Goal: Task Accomplishment & Management: Manage account settings

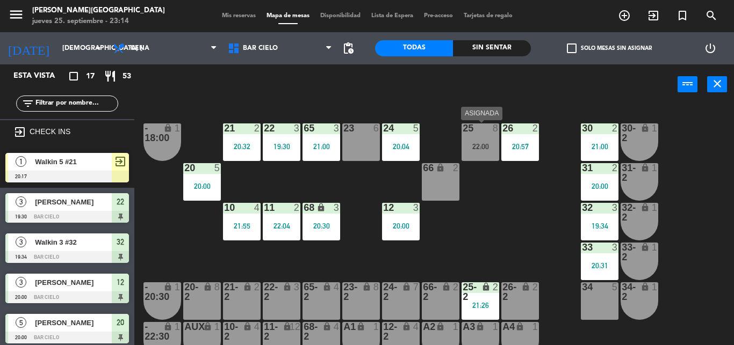
click at [492, 145] on div "22:00" at bounding box center [480, 147] width 38 height 8
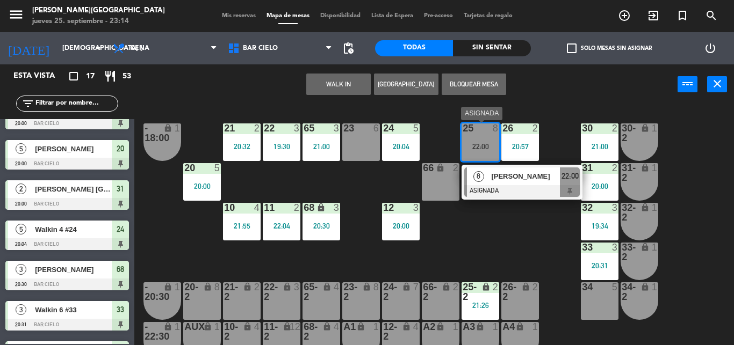
click at [511, 175] on span "[PERSON_NAME]" at bounding box center [525, 176] width 69 height 11
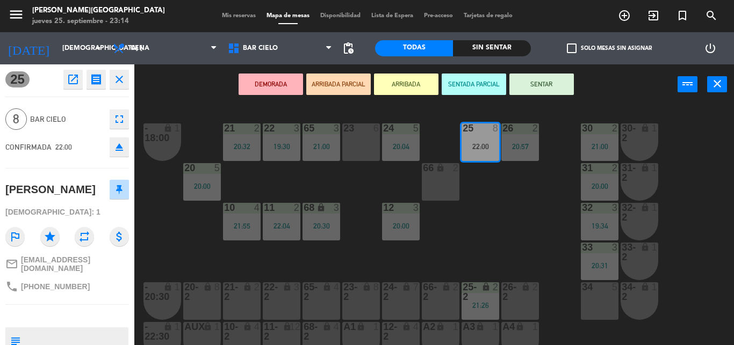
click at [536, 84] on button "SENTAR" at bounding box center [541, 84] width 64 height 21
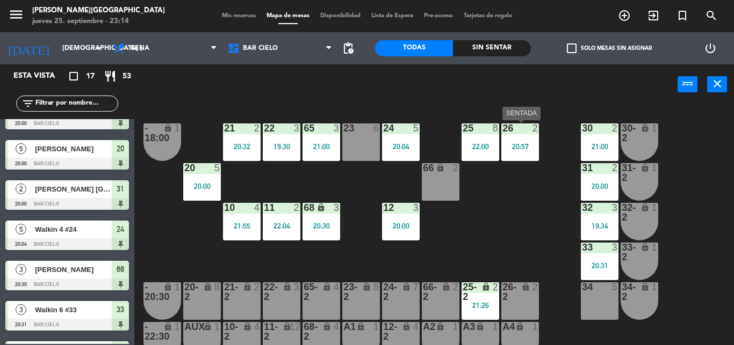
click at [519, 134] on div "26 2" at bounding box center [520, 129] width 38 height 11
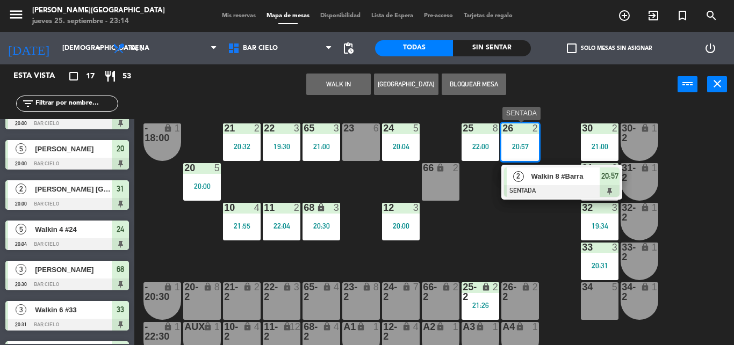
click at [541, 192] on div at bounding box center [561, 191] width 115 height 12
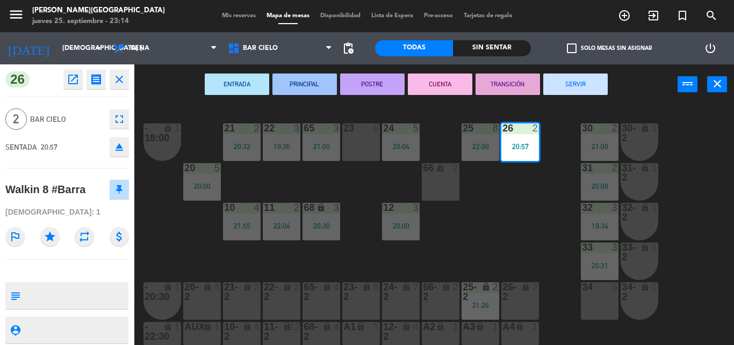
click at [555, 89] on button "SERVIR" at bounding box center [575, 84] width 64 height 21
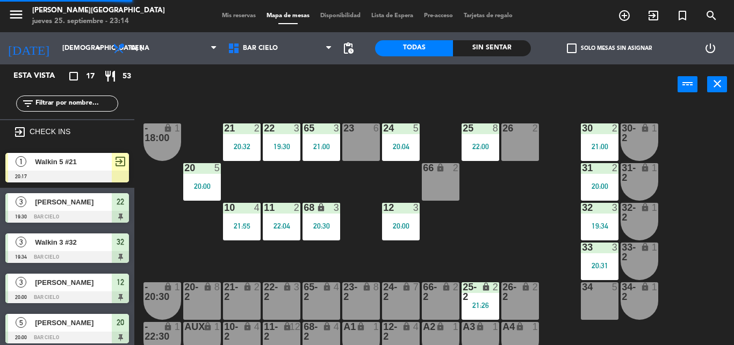
scroll to position [0, 0]
click at [244, 139] on div "21 2 20:32" at bounding box center [242, 143] width 38 height 38
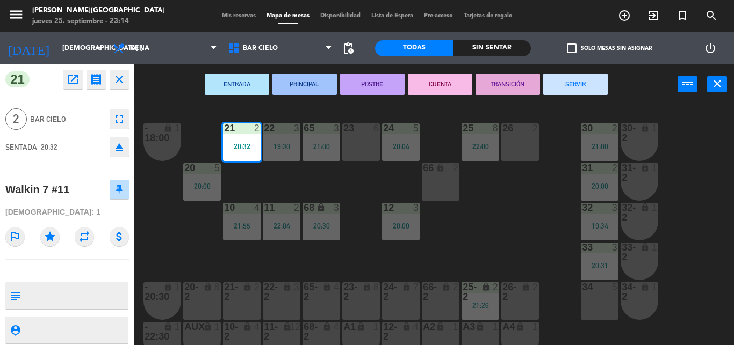
click at [560, 76] on button "SERVIR" at bounding box center [575, 84] width 64 height 21
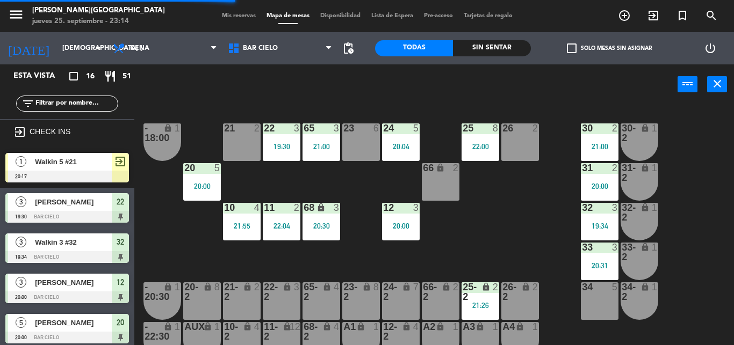
click at [512, 157] on div "26 2" at bounding box center [520, 143] width 38 height 38
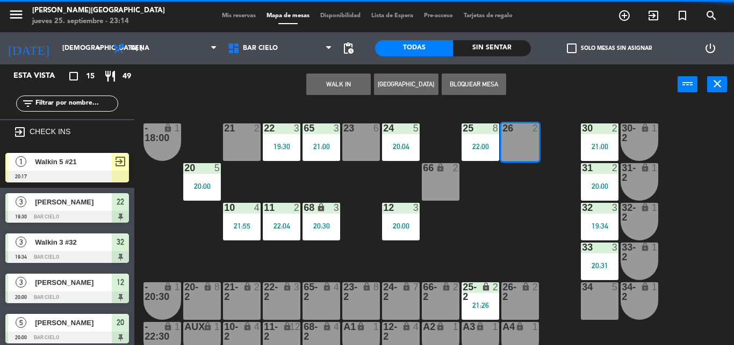
click at [324, 84] on button "WALK IN" at bounding box center [338, 84] width 64 height 21
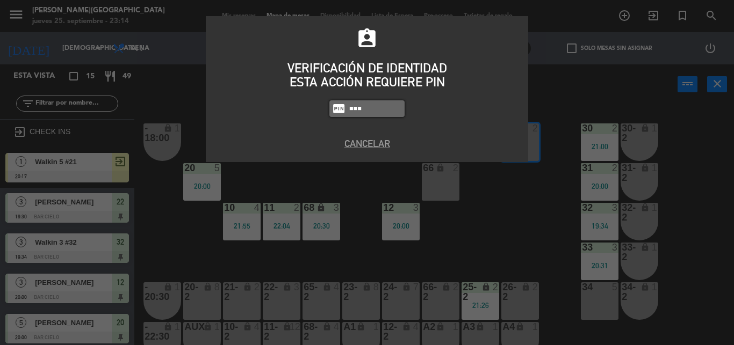
type input "5433"
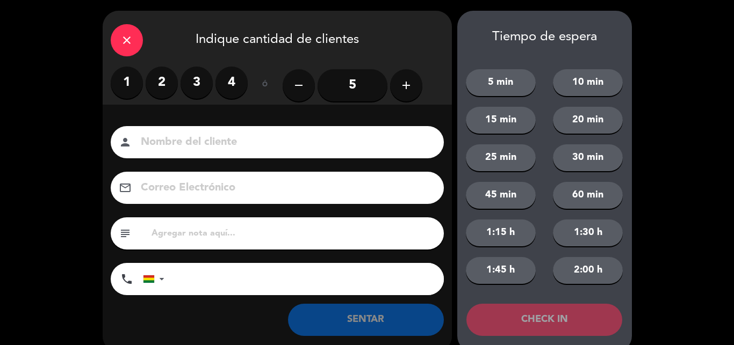
click at [157, 90] on label "2" at bounding box center [162, 83] width 32 height 32
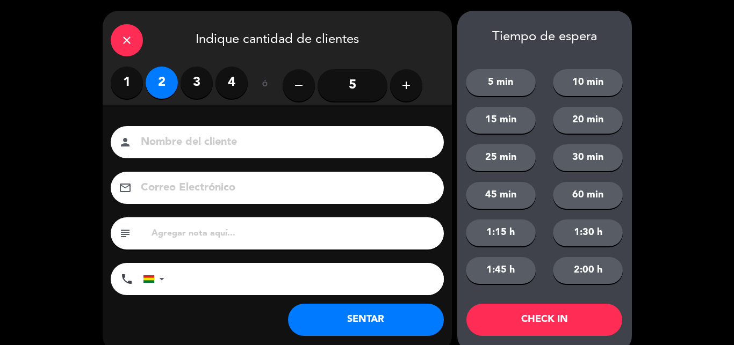
click at [156, 138] on input at bounding box center [285, 142] width 290 height 19
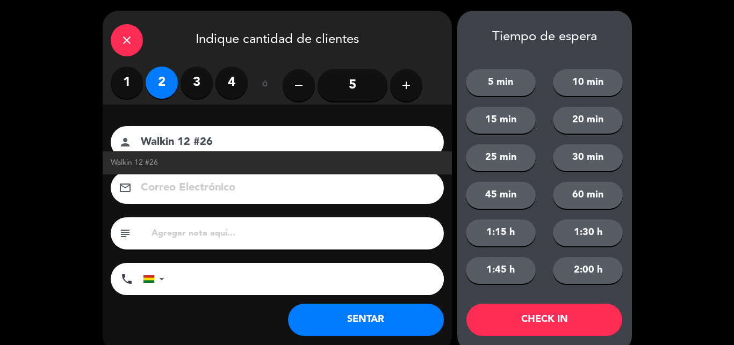
type input "Walkin 12 #26"
click at [314, 319] on button "SENTAR" at bounding box center [366, 320] width 156 height 32
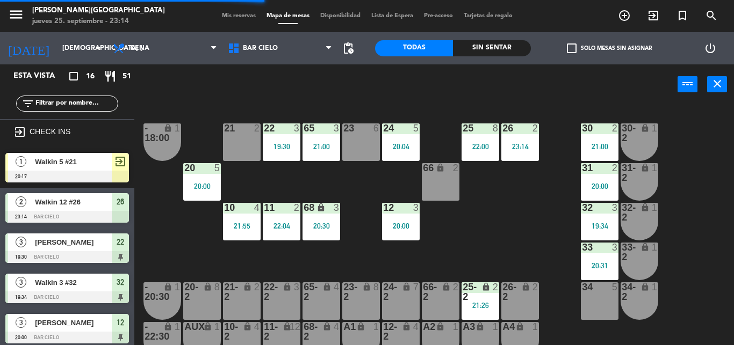
click at [403, 234] on div "12 3 20:00" at bounding box center [401, 222] width 38 height 38
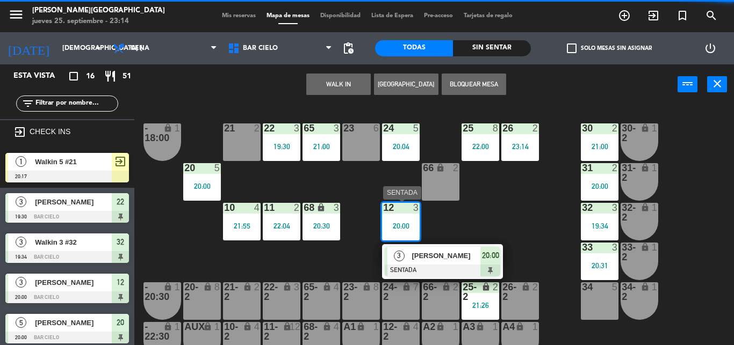
click at [421, 264] on div "[PERSON_NAME]" at bounding box center [445, 256] width 70 height 18
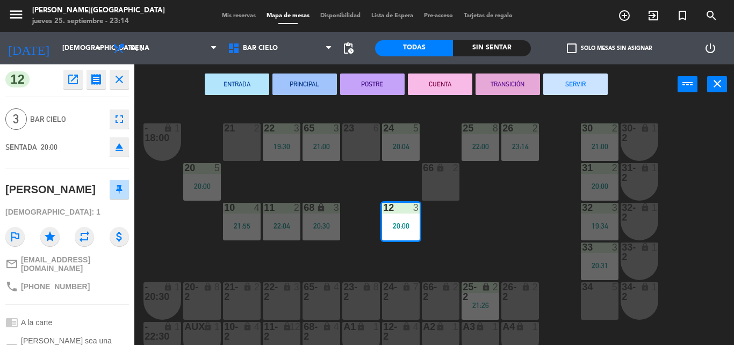
click at [559, 82] on button "SERVIR" at bounding box center [575, 84] width 64 height 21
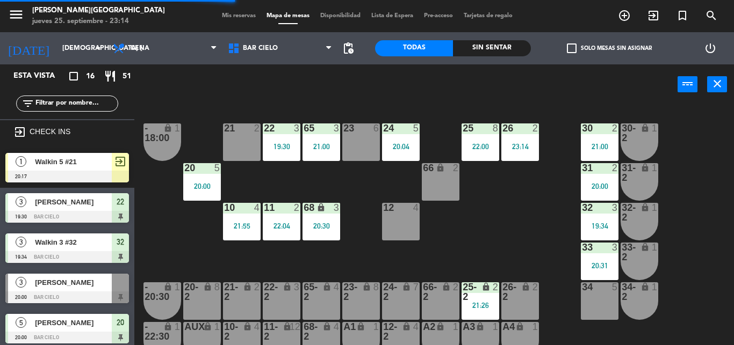
click at [608, 227] on div "19:34" at bounding box center [600, 226] width 38 height 8
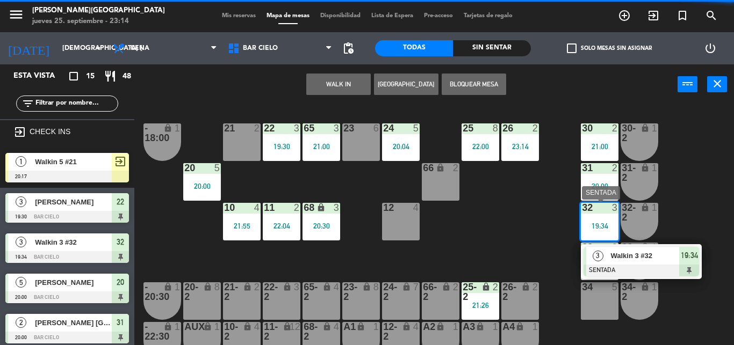
click at [622, 254] on span "Walkin 3 #32" at bounding box center [644, 255] width 69 height 11
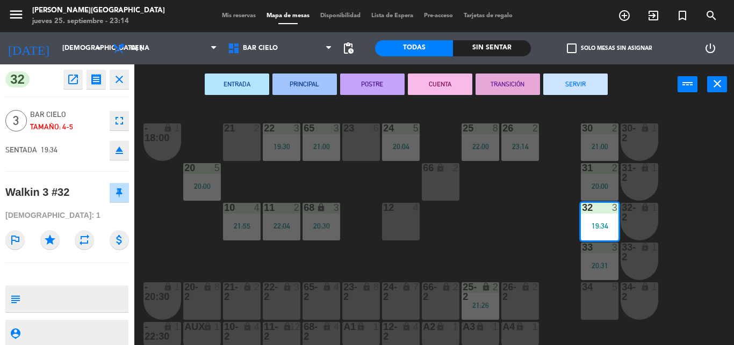
click at [594, 91] on button "SERVIR" at bounding box center [575, 84] width 64 height 21
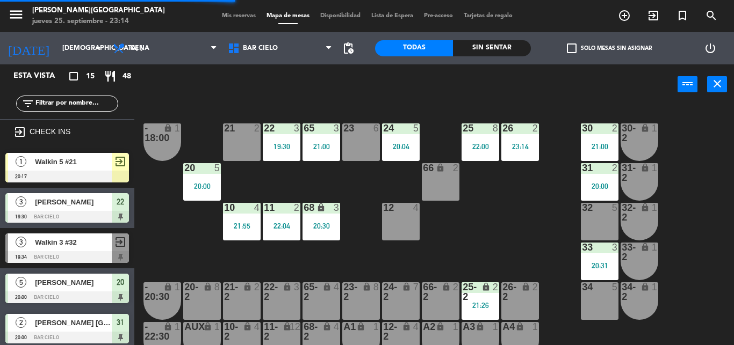
click at [598, 263] on div "20:31" at bounding box center [600, 266] width 38 height 8
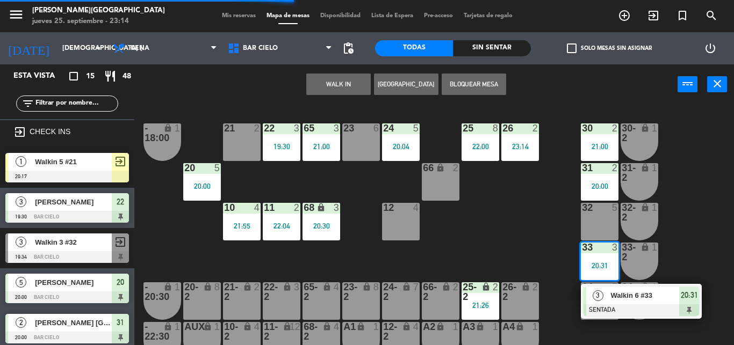
click at [606, 316] on div at bounding box center [640, 311] width 115 height 12
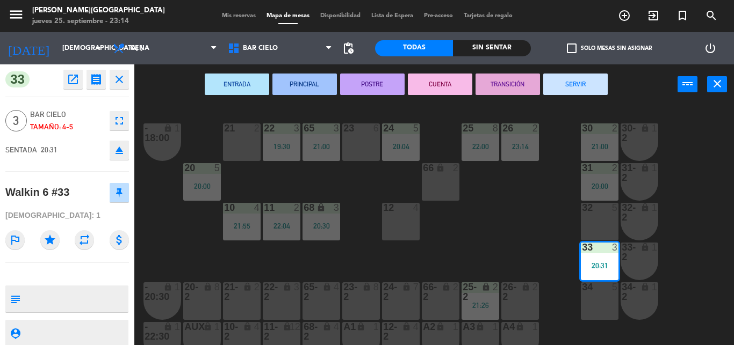
click at [565, 82] on button "SERVIR" at bounding box center [575, 84] width 64 height 21
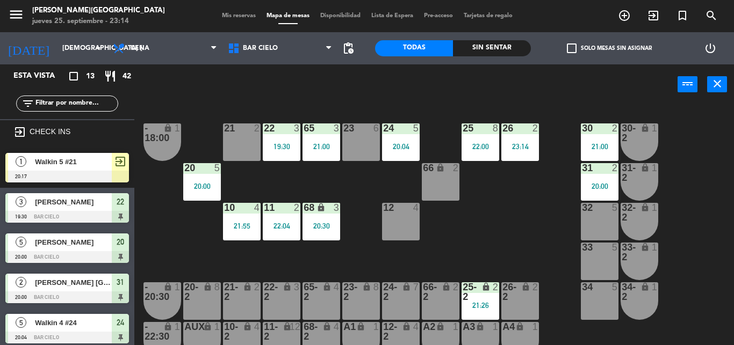
click at [432, 109] on div "21 2 22 3 19:30 23 6 24 5 20:04 25 8 22:00 26 2 23:14 30 2 21:00 65 3 21:00 - 1…" at bounding box center [438, 225] width 592 height 241
click at [242, 226] on div "21:55" at bounding box center [242, 226] width 38 height 8
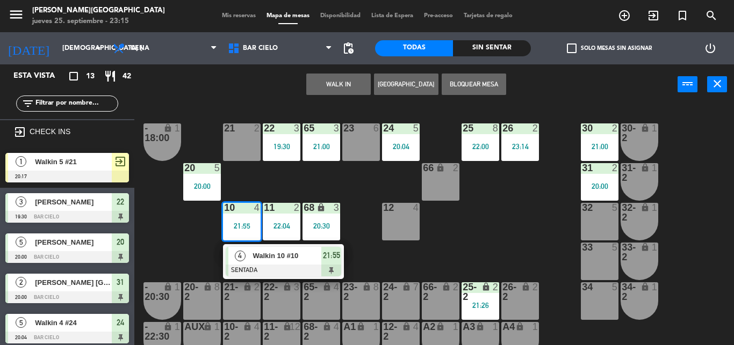
click at [255, 251] on span "Walkin 10 #10" at bounding box center [286, 255] width 69 height 11
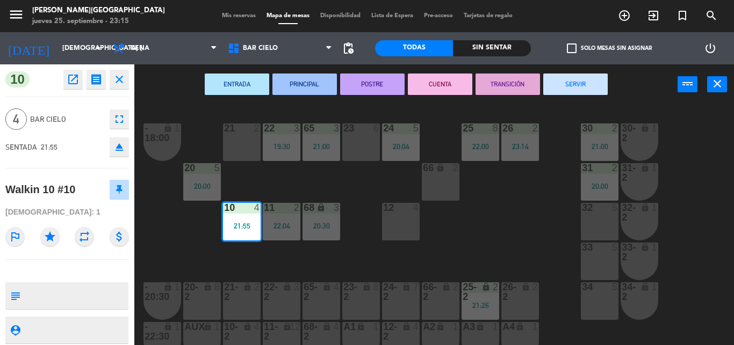
click at [559, 78] on button "SERVIR" at bounding box center [575, 84] width 64 height 21
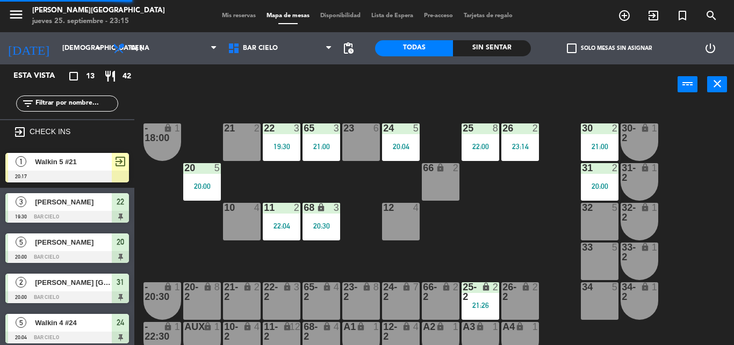
scroll to position [37, 0]
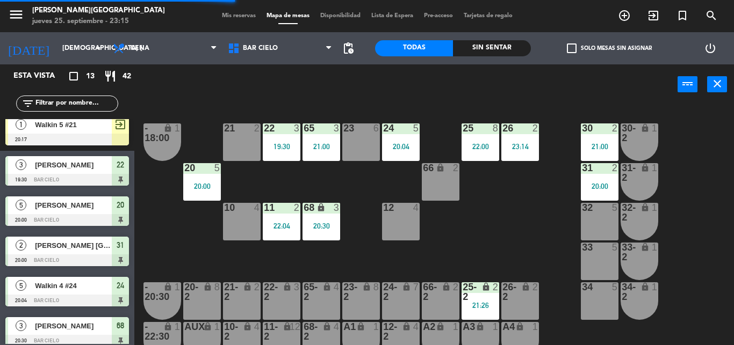
click at [313, 73] on div "power_input close" at bounding box center [405, 84] width 543 height 41
click at [652, 14] on icon "exit_to_app" at bounding box center [653, 15] width 13 height 13
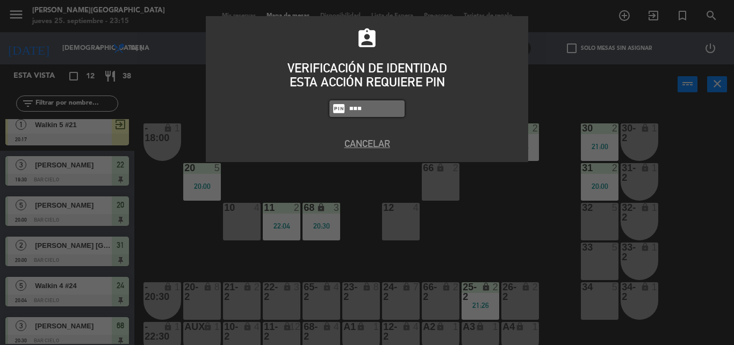
type input "5433"
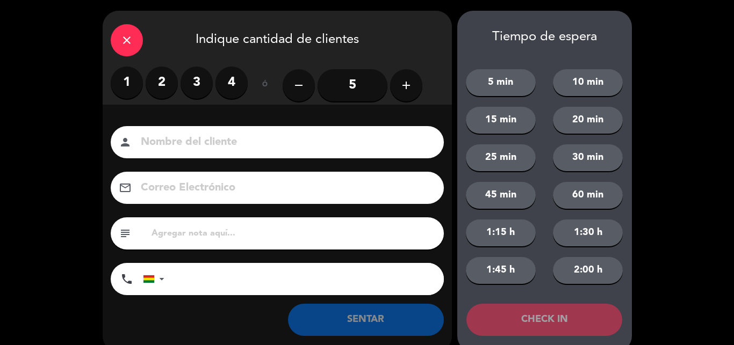
click at [124, 80] on label "1" at bounding box center [127, 83] width 32 height 32
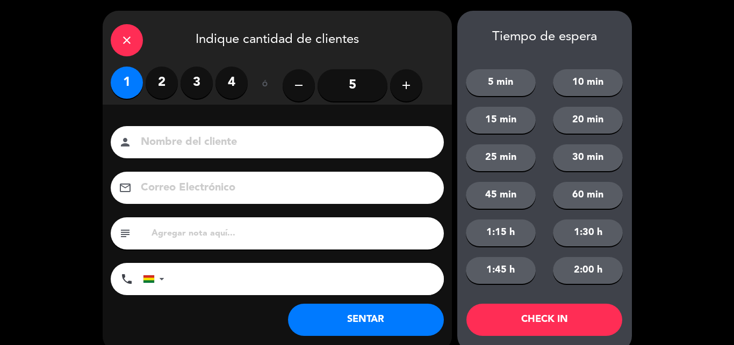
click at [150, 147] on input at bounding box center [285, 142] width 290 height 19
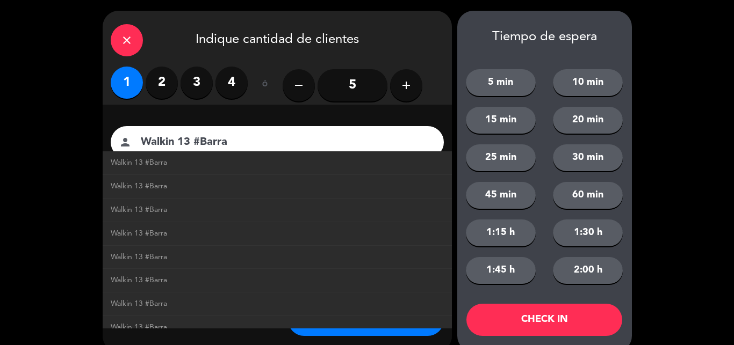
type input "Walkin 13 #Barra"
click at [343, 330] on button "SENTAR" at bounding box center [366, 320] width 156 height 32
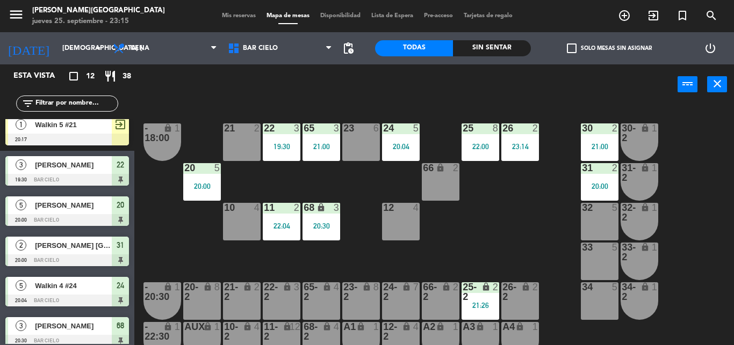
click at [255, 229] on div "10 4" at bounding box center [242, 222] width 38 height 38
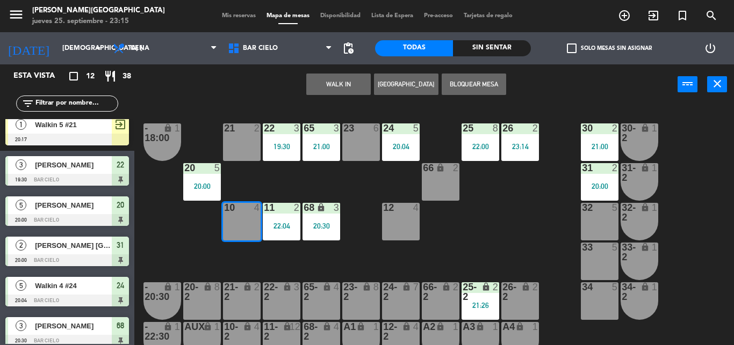
click at [343, 83] on button "WALK IN" at bounding box center [338, 84] width 64 height 21
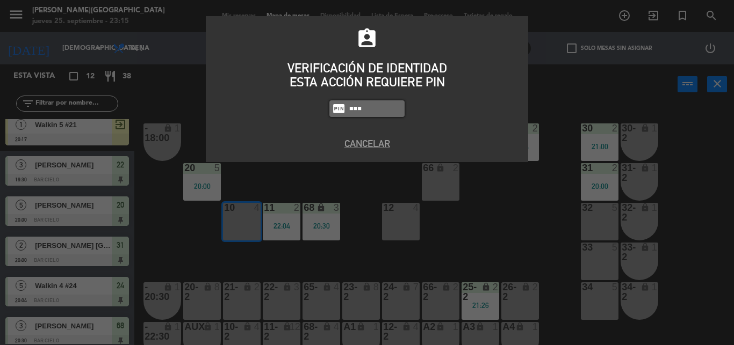
type input "5433"
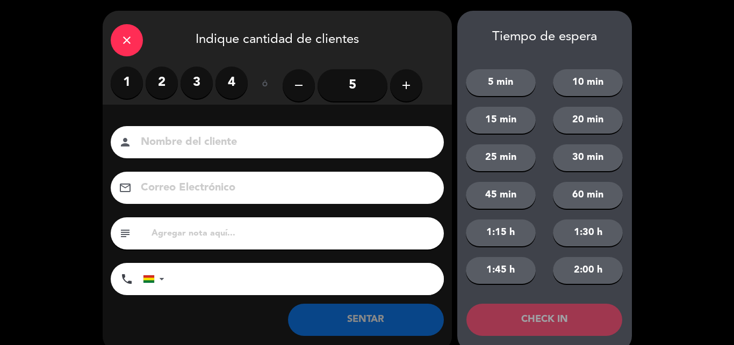
click at [244, 90] on label "4" at bounding box center [231, 83] width 32 height 32
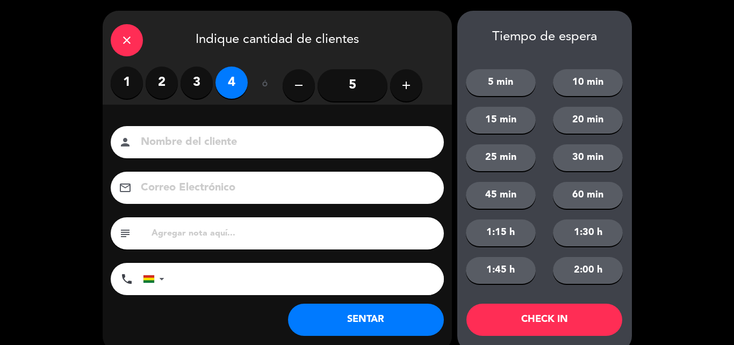
click at [216, 143] on input at bounding box center [285, 142] width 290 height 19
type input "Walkin 14 #10"
click at [350, 321] on button "SENTAR" at bounding box center [366, 320] width 156 height 32
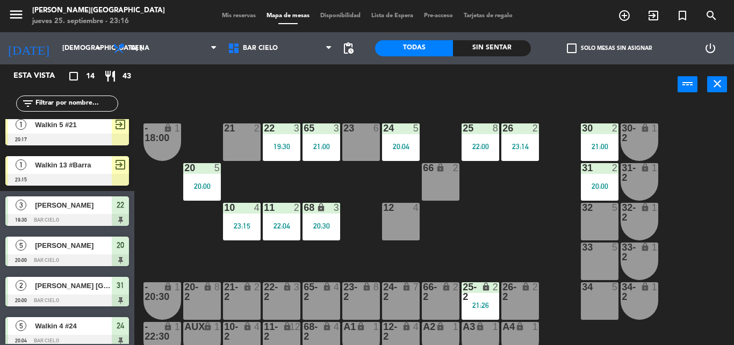
click at [216, 21] on div "menu [PERSON_NAME][GEOGRAPHIC_DATA] jueves 25. septiembre - 23:16 Mis reservas …" at bounding box center [367, 16] width 734 height 32
click at [216, 19] on span "Mis reservas" at bounding box center [238, 16] width 45 height 6
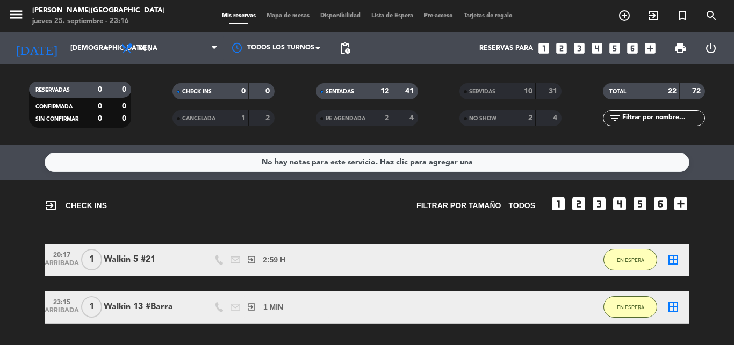
click at [287, 19] on span "Mapa de mesas" at bounding box center [288, 16] width 54 height 6
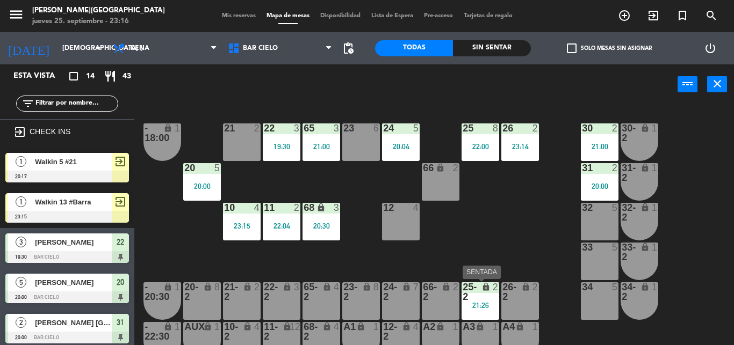
click at [485, 314] on div "25-2 lock 2 21:26" at bounding box center [480, 302] width 38 height 38
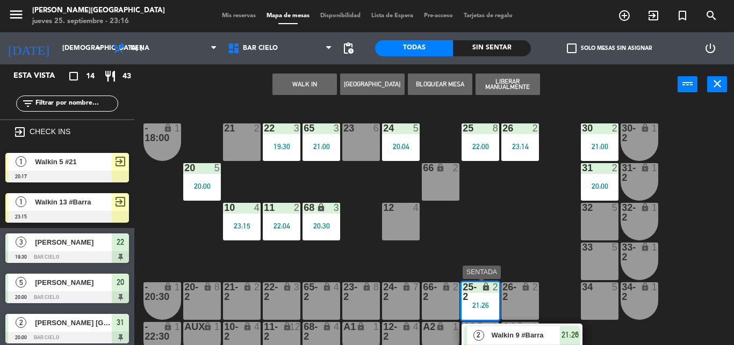
click at [502, 338] on span "Walkin 9 #Barra" at bounding box center [525, 335] width 69 height 11
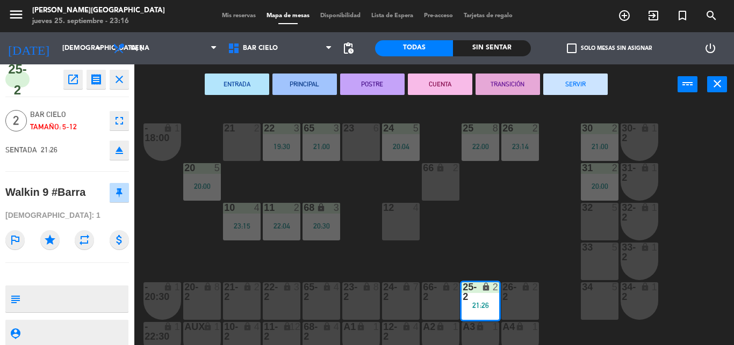
click at [464, 269] on div "21 2 22 3 19:30 23 6 24 5 20:04 25 8 22:00 26 2 23:14 30 2 21:00 65 3 21:00 - 1…" at bounding box center [438, 225] width 592 height 241
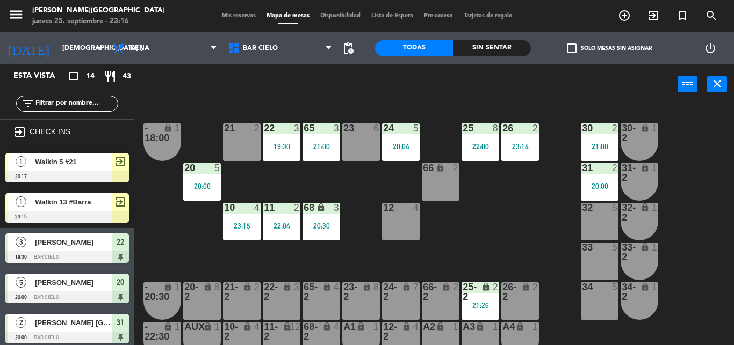
scroll to position [11, 0]
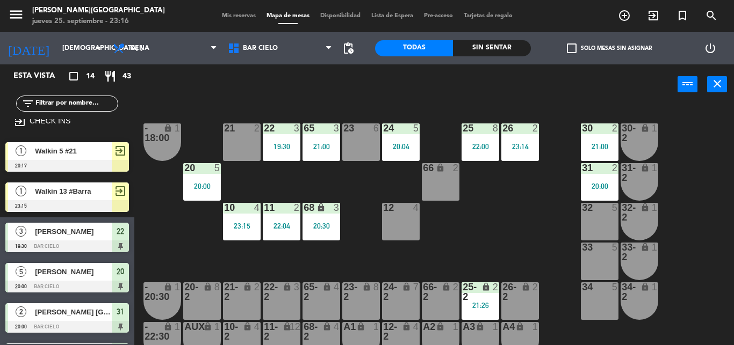
click at [226, 19] on span "Mis reservas" at bounding box center [238, 16] width 45 height 6
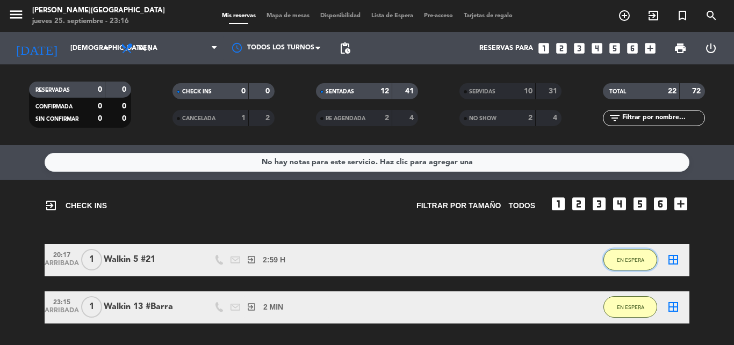
click at [623, 262] on span "EN ESPERA" at bounding box center [630, 260] width 27 height 6
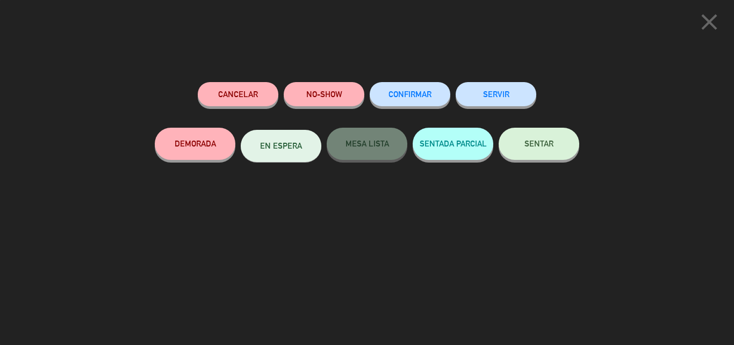
click at [486, 109] on div "SERVIR" at bounding box center [496, 105] width 81 height 46
click at [485, 96] on button "SERVIR" at bounding box center [496, 94] width 81 height 24
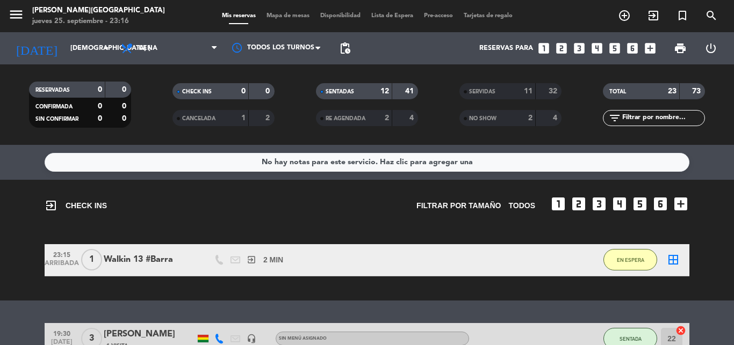
click at [283, 14] on span "Mapa de mesas" at bounding box center [288, 16] width 54 height 6
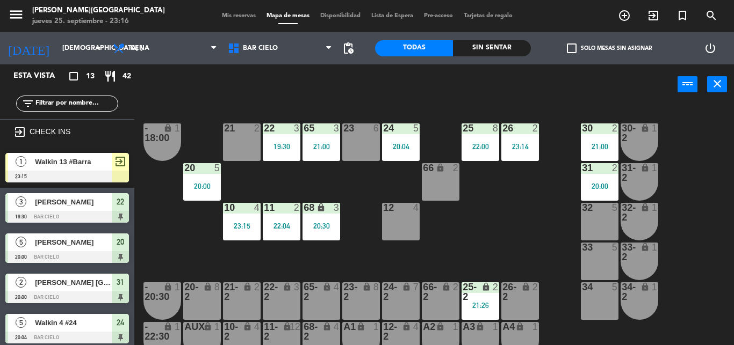
click at [378, 40] on div "Todas Sin sentar" at bounding box center [453, 48] width 156 height 32
click at [357, 115] on div "21 2 22 3 19:30 23 6 24 5 20:04 25 8 22:00 26 2 23:14 30 2 21:00 65 3 21:00 - 1…" at bounding box center [438, 225] width 592 height 241
click at [94, 51] on icon "arrow_drop_down" at bounding box center [98, 48] width 13 height 13
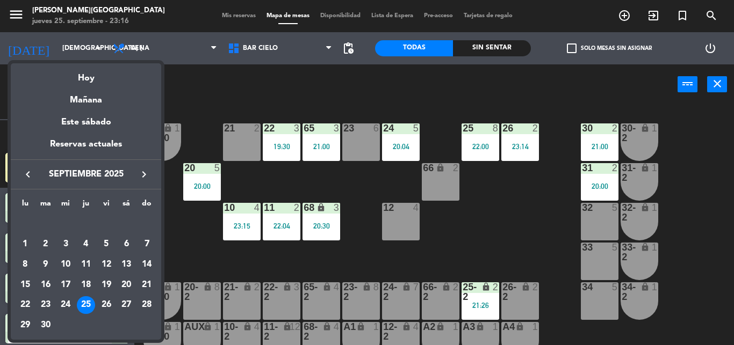
click at [203, 121] on div at bounding box center [367, 172] width 734 height 345
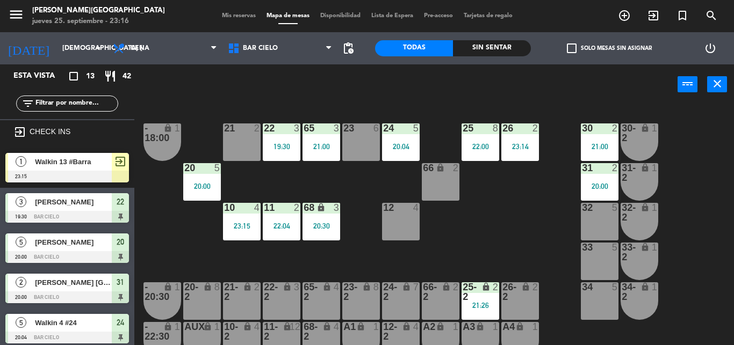
click at [211, 93] on div "power_input close" at bounding box center [405, 84] width 543 height 41
click at [64, 54] on input "[DEMOGRAPHIC_DATA] [DATE]" at bounding box center [102, 48] width 91 height 18
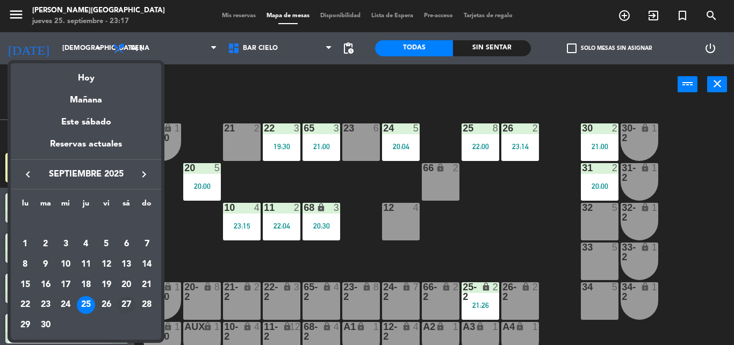
click at [120, 302] on div "27" at bounding box center [126, 306] width 18 height 18
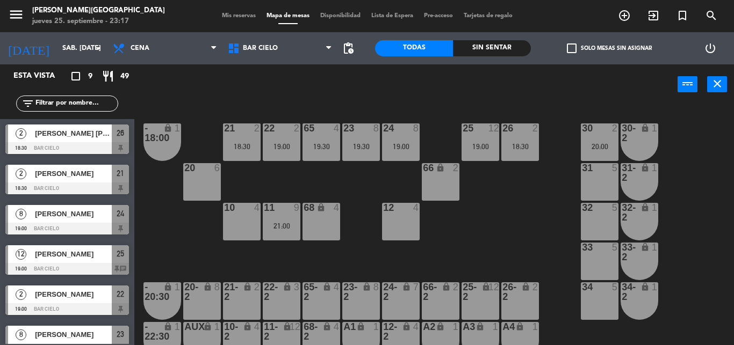
click at [379, 104] on div "power_input close" at bounding box center [405, 84] width 543 height 41
click at [387, 96] on div "power_input close" at bounding box center [405, 84] width 543 height 41
click at [384, 102] on div "power_input close" at bounding box center [405, 84] width 543 height 41
click at [365, 93] on div "power_input close" at bounding box center [405, 84] width 543 height 41
click at [60, 52] on input "sáb. [DATE]" at bounding box center [102, 48] width 91 height 18
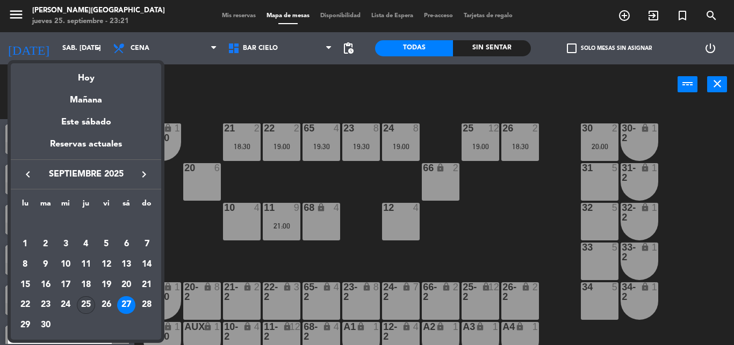
click at [83, 308] on div "25" at bounding box center [86, 306] width 18 height 18
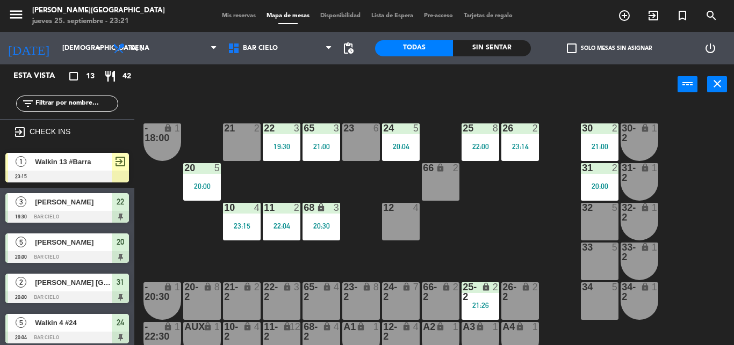
click at [378, 98] on div "power_input close" at bounding box center [405, 84] width 543 height 41
click at [271, 97] on div "power_input close" at bounding box center [405, 84] width 543 height 41
click at [28, 61] on div "[DATE] [DEMOGRAPHIC_DATA] [DATE] arrow_drop_down" at bounding box center [53, 48] width 107 height 32
click at [57, 52] on input "[DEMOGRAPHIC_DATA] [DATE]" at bounding box center [102, 48] width 91 height 18
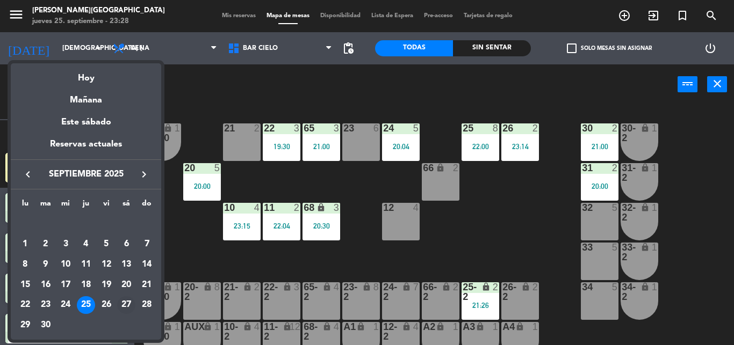
click at [129, 309] on div "27" at bounding box center [126, 306] width 18 height 18
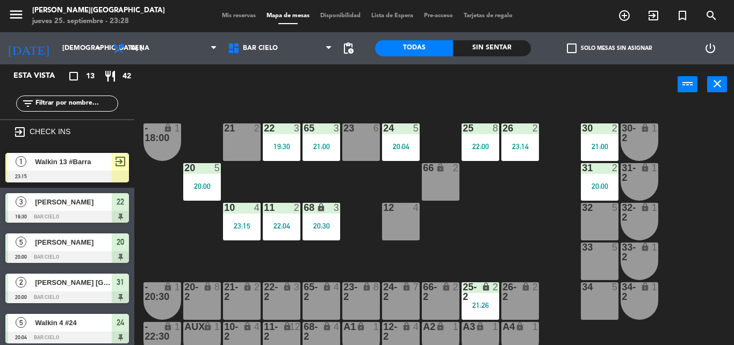
type input "sáb. [DATE]"
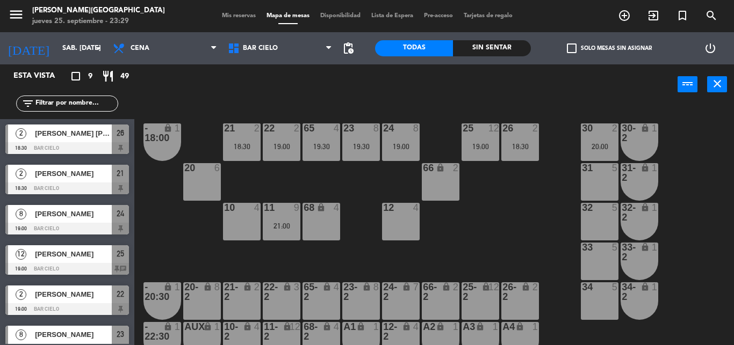
click at [454, 96] on div "power_input close" at bounding box center [405, 84] width 543 height 41
click at [223, 16] on span "Mis reservas" at bounding box center [238, 16] width 45 height 6
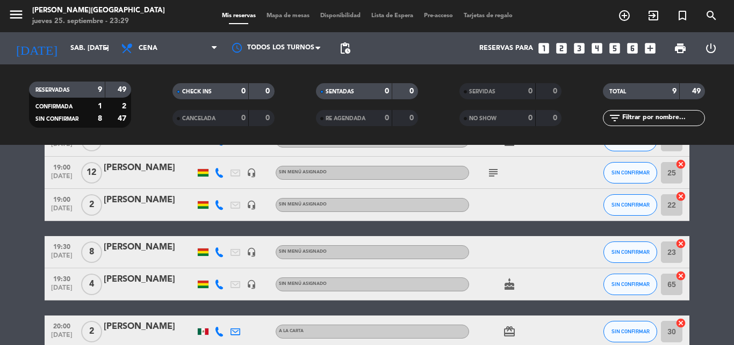
scroll to position [179, 0]
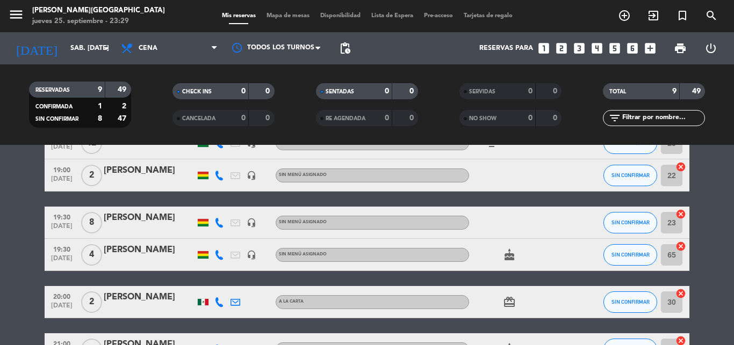
click at [60, 218] on span "19:30" at bounding box center [61, 217] width 27 height 12
click at [61, 256] on span "[DATE]" at bounding box center [61, 261] width 27 height 12
click at [27, 285] on bookings-row "18:30 [DATE] 2 [PERSON_NAME] [PERSON_NAME] A [PERSON_NAME] subject cake CONFIRM…" at bounding box center [367, 191] width 734 height 350
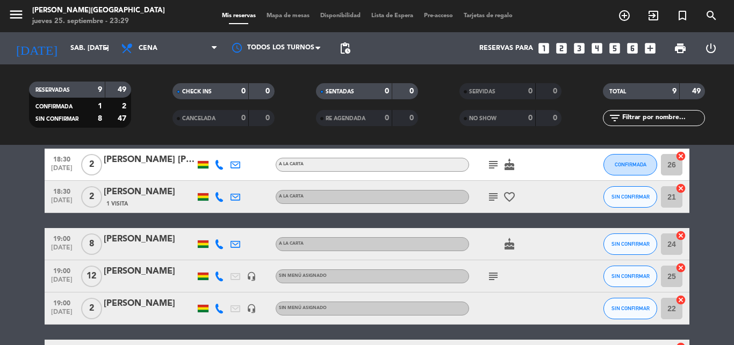
scroll to position [49, 0]
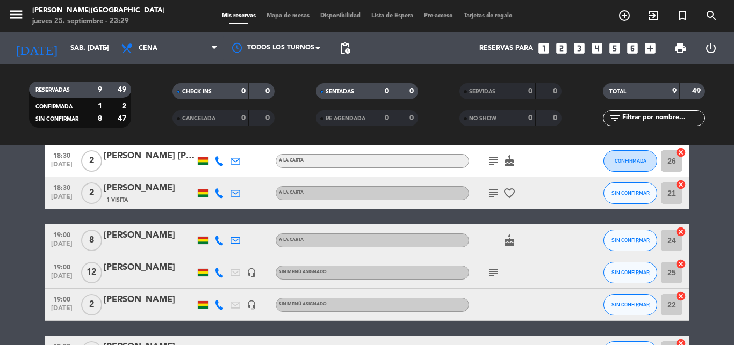
click at [64, 229] on span "19:00" at bounding box center [61, 234] width 27 height 12
click at [62, 274] on span "[DATE]" at bounding box center [61, 279] width 27 height 12
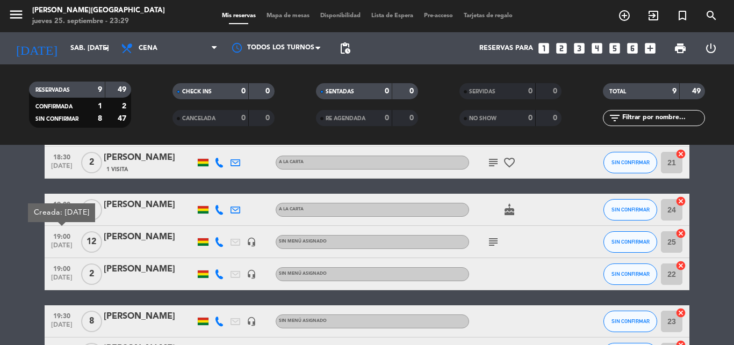
scroll to position [93, 0]
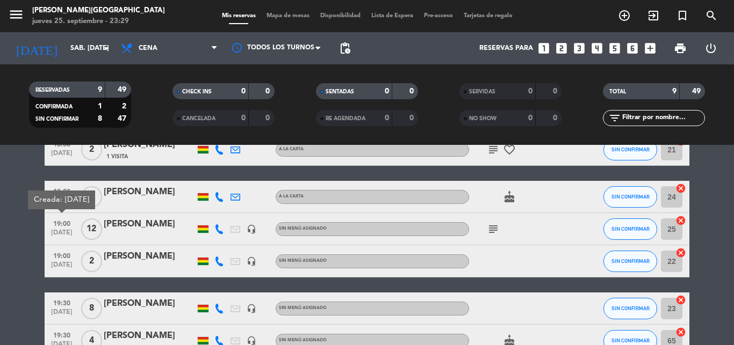
click at [32, 278] on bookings-row "18:30 [DATE] 2 [PERSON_NAME] [PERSON_NAME] A [PERSON_NAME] subject cake CONFIRM…" at bounding box center [367, 277] width 734 height 350
click at [69, 190] on span "19:00" at bounding box center [61, 191] width 27 height 12
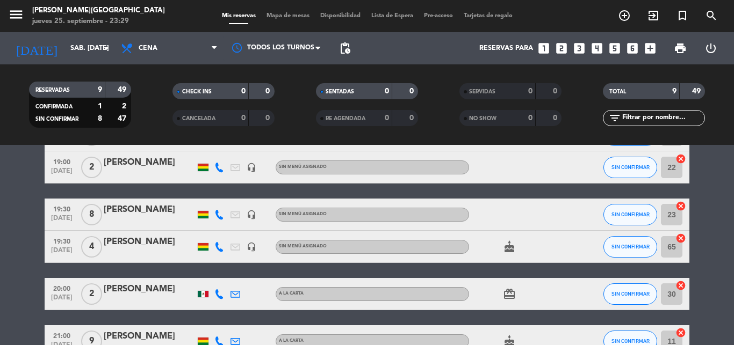
scroll to position [187, 0]
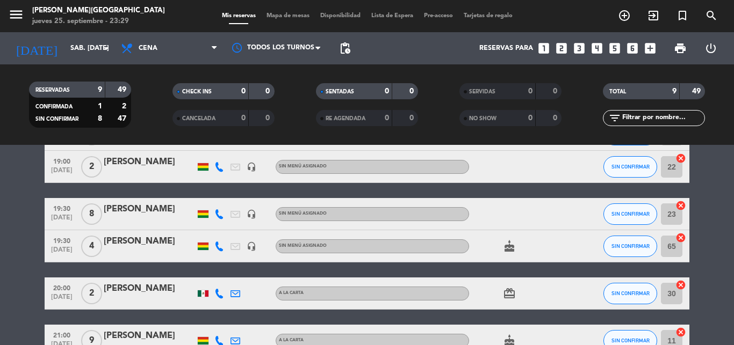
click at [57, 207] on span "19:30" at bounding box center [61, 208] width 27 height 12
click at [271, 13] on span "Mapa de mesas" at bounding box center [288, 16] width 54 height 6
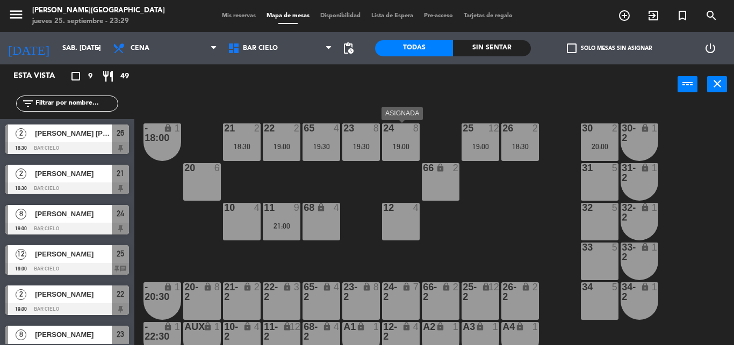
click at [393, 151] on div "24 8 19:00" at bounding box center [401, 143] width 38 height 38
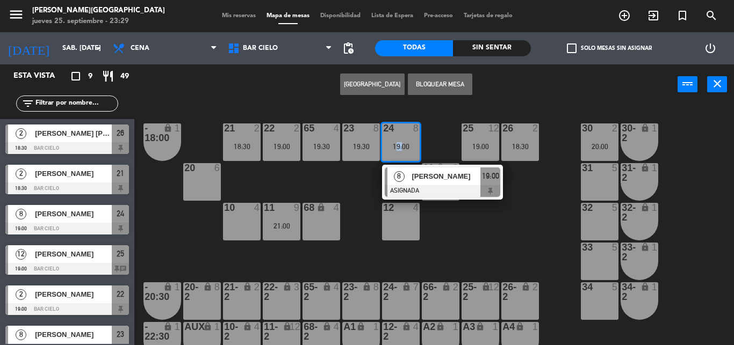
click at [393, 151] on div "24 8 19:00" at bounding box center [401, 143] width 38 height 38
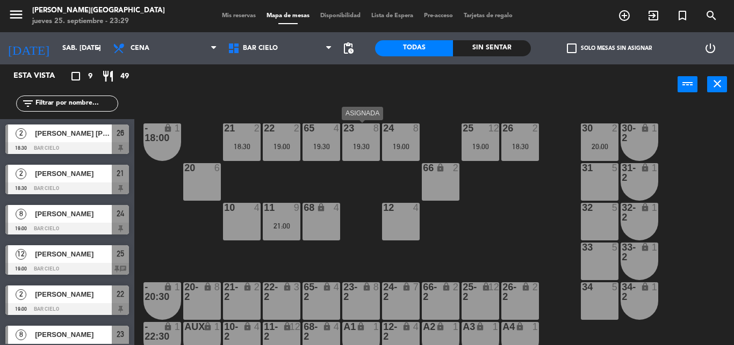
click at [365, 152] on div "23 8 19:30" at bounding box center [361, 143] width 38 height 38
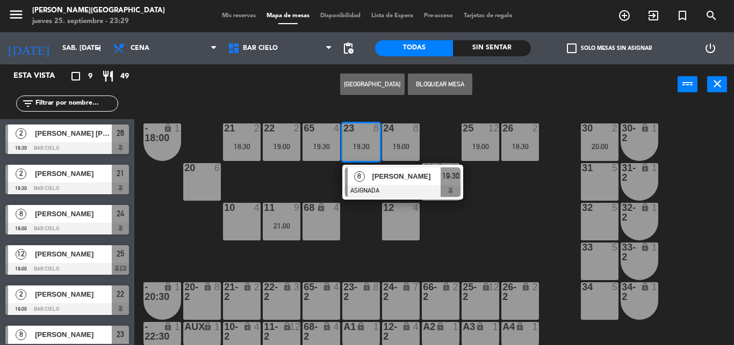
click at [212, 176] on div "20 6" at bounding box center [202, 182] width 38 height 38
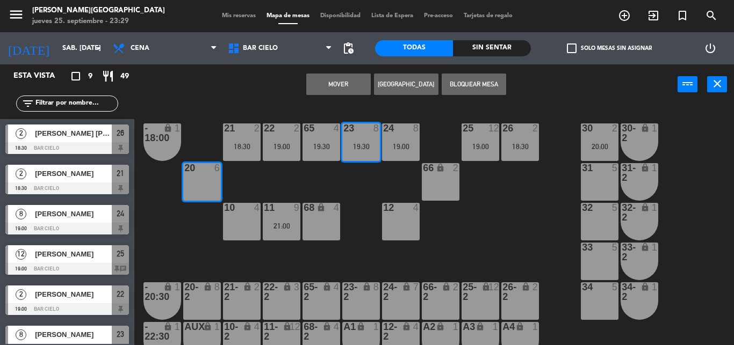
click at [319, 82] on button "Mover" at bounding box center [338, 84] width 64 height 21
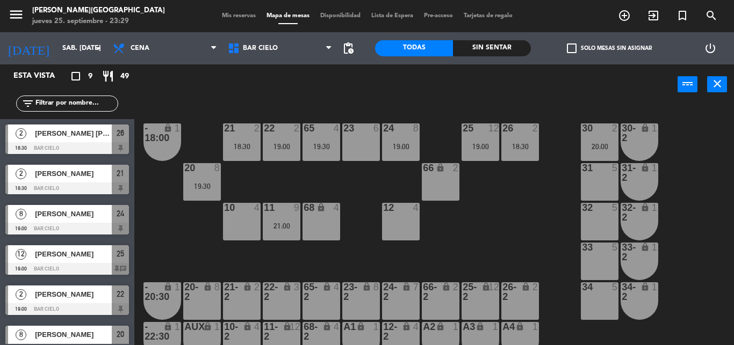
drag, startPoint x: 408, startPoint y: 170, endPoint x: 396, endPoint y: 154, distance: 20.0
click at [396, 154] on div "21 2 18:30 22 2 19:00 23 6 24 8 19:00 25 12 19:00 26 2 18:30 30 2 20:00 65 4 19…" at bounding box center [438, 225] width 592 height 241
click at [396, 154] on div "24 8 19:00" at bounding box center [401, 143] width 38 height 38
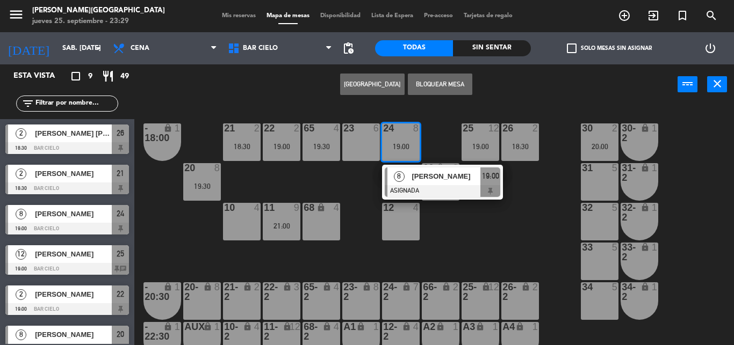
click at [363, 145] on div "23 6" at bounding box center [361, 143] width 38 height 38
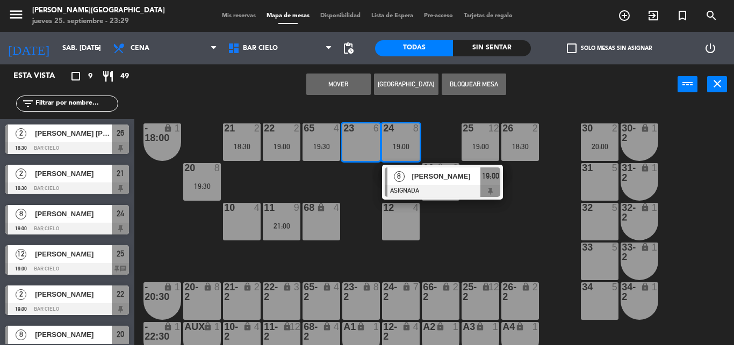
click at [343, 93] on button "Mover" at bounding box center [338, 84] width 64 height 21
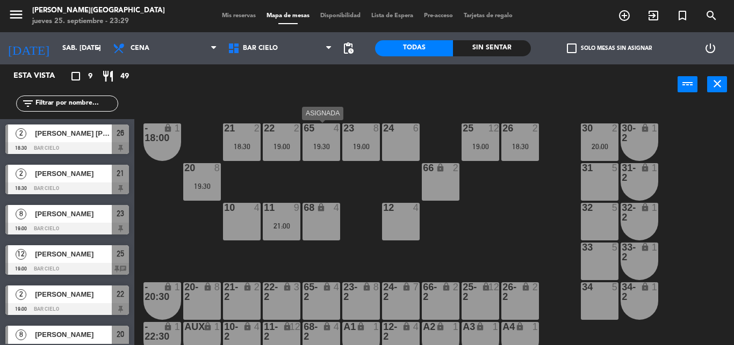
click at [322, 139] on div "65 4 19:30" at bounding box center [321, 143] width 38 height 38
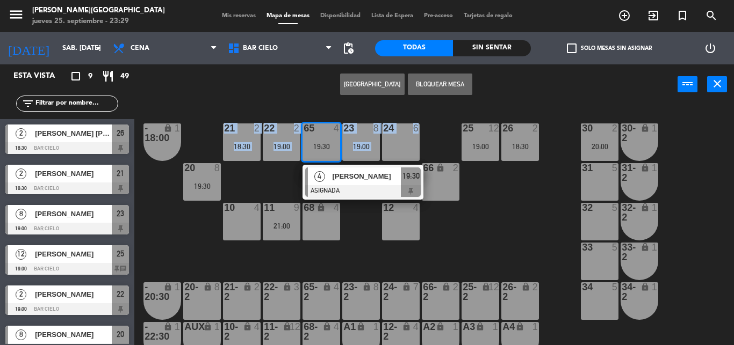
drag, startPoint x: 421, startPoint y: 138, endPoint x: 412, endPoint y: 140, distance: 8.7
click at [412, 140] on div "21 2 18:30 22 2 19:00 23 8 19:00 24 6 25 12 19:00 26 2 18:30 30 2 20:00 65 4 19…" at bounding box center [438, 225] width 592 height 241
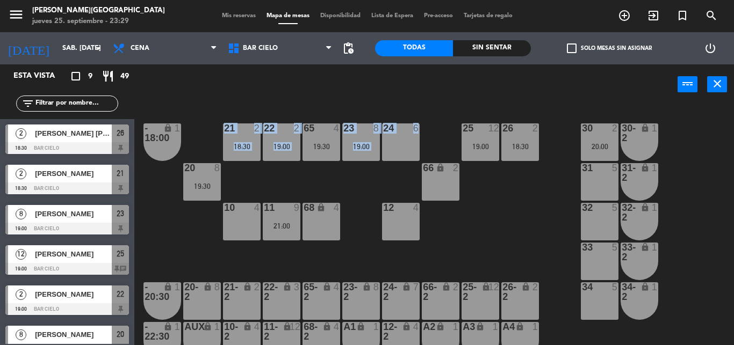
click at [412, 140] on div "24 6" at bounding box center [401, 143] width 38 height 38
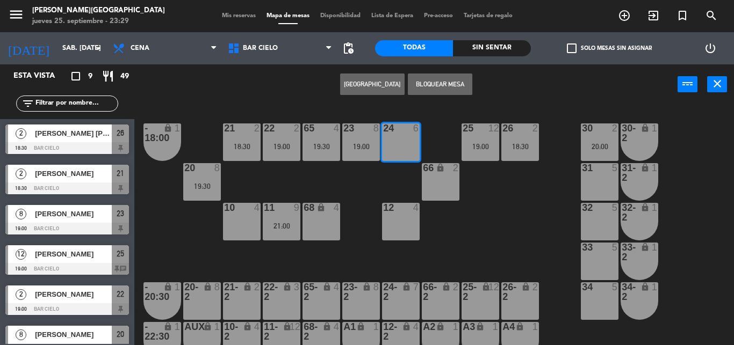
click at [323, 135] on div "65 4 19:30" at bounding box center [321, 143] width 38 height 38
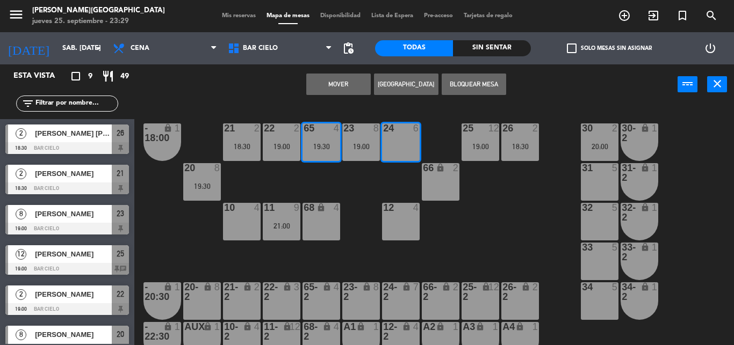
click at [323, 135] on div "65 4 19:30" at bounding box center [321, 143] width 38 height 38
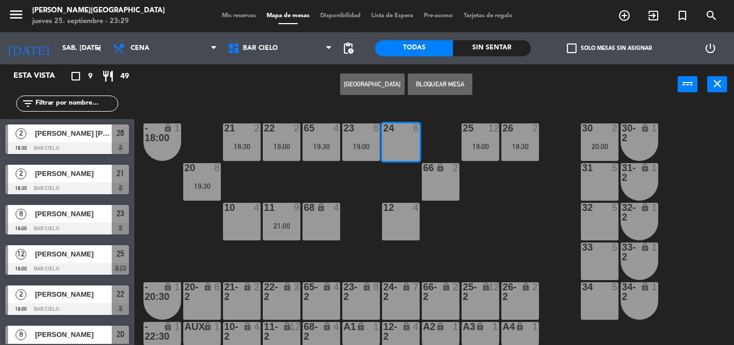
click at [323, 135] on div "65 4 19:30" at bounding box center [321, 143] width 38 height 38
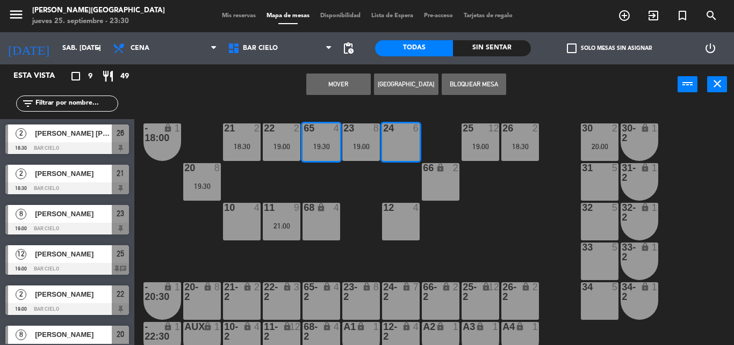
click at [331, 83] on button "Mover" at bounding box center [338, 84] width 64 height 21
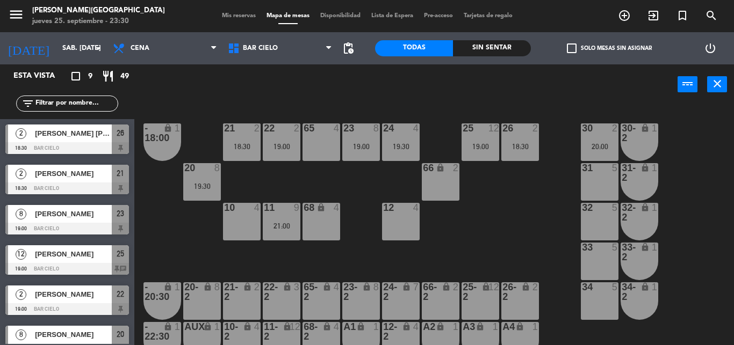
click at [315, 219] on div "68 lock 4" at bounding box center [321, 222] width 38 height 38
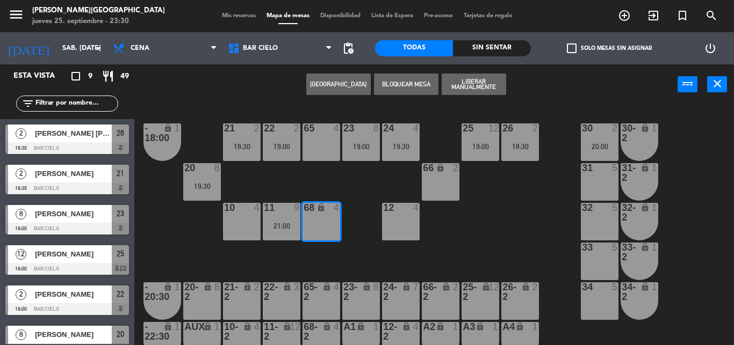
click at [425, 85] on button "Bloquear Mesa" at bounding box center [406, 84] width 64 height 21
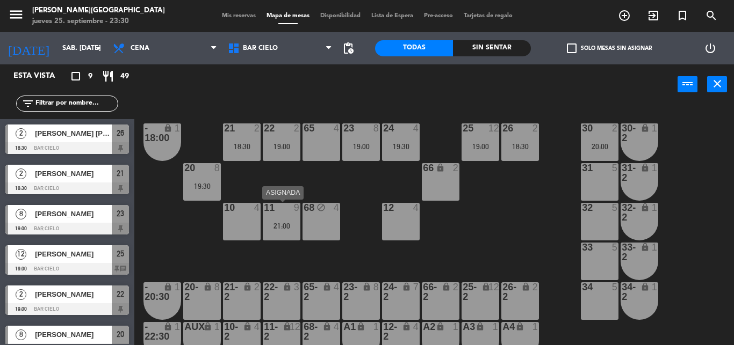
click at [280, 220] on div "11 9 21:00" at bounding box center [282, 222] width 38 height 38
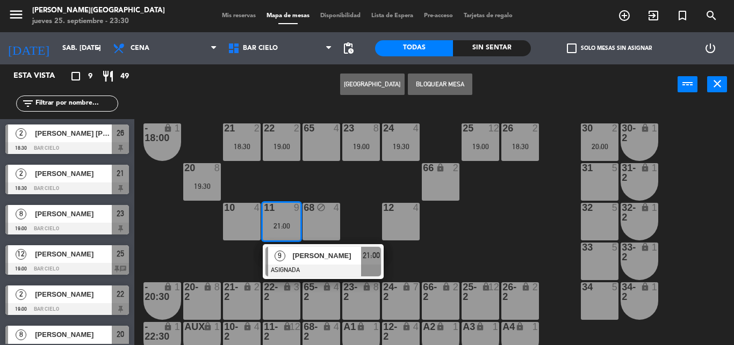
click at [294, 259] on span "[PERSON_NAME]" at bounding box center [326, 255] width 69 height 11
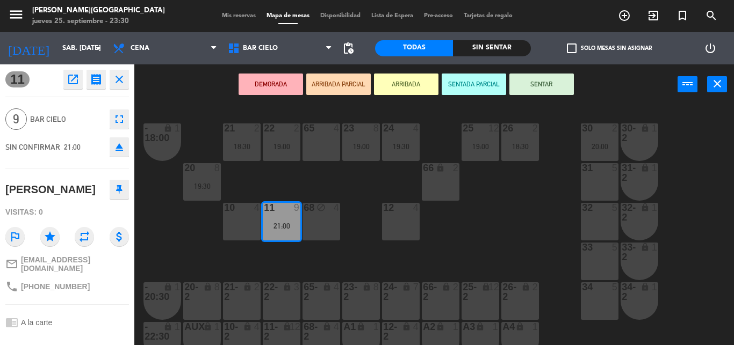
scroll to position [89, 0]
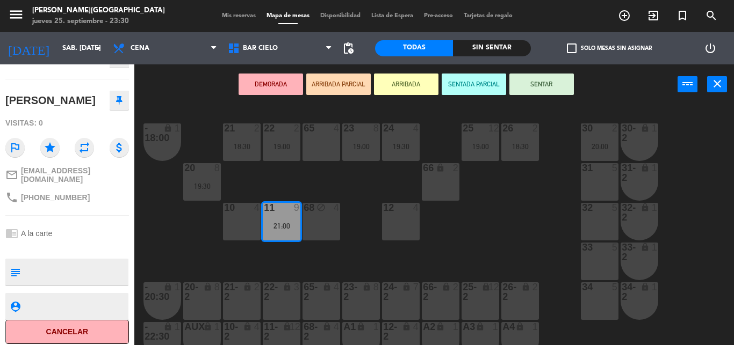
click at [183, 264] on div "21 2 18:30 22 2 19:00 23 8 19:00 24 4 19:30 25 12 19:00 26 2 18:30 30 2 20:00 6…" at bounding box center [438, 225] width 592 height 241
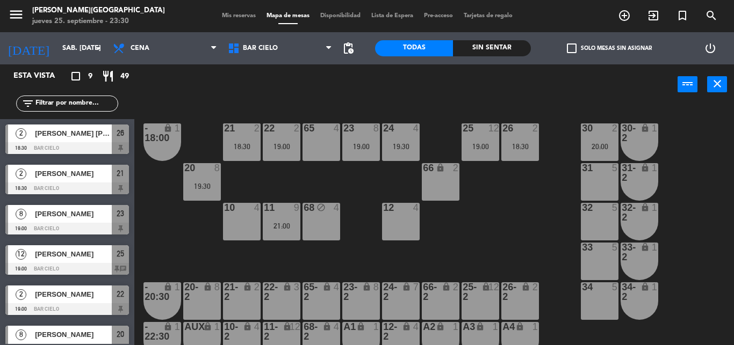
scroll to position [91, 0]
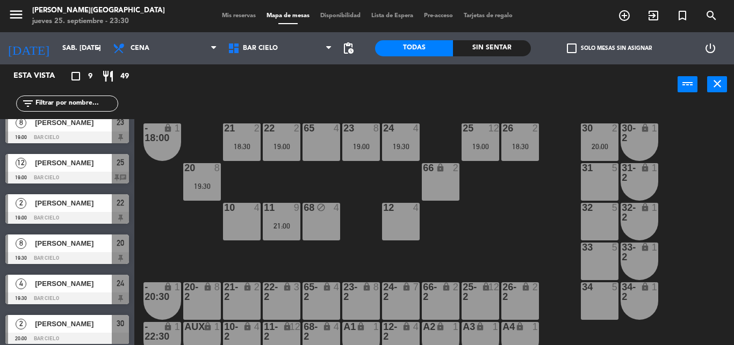
click at [342, 93] on div "power_input close" at bounding box center [405, 84] width 543 height 41
click at [283, 214] on div "11 9 21:00" at bounding box center [282, 222] width 38 height 38
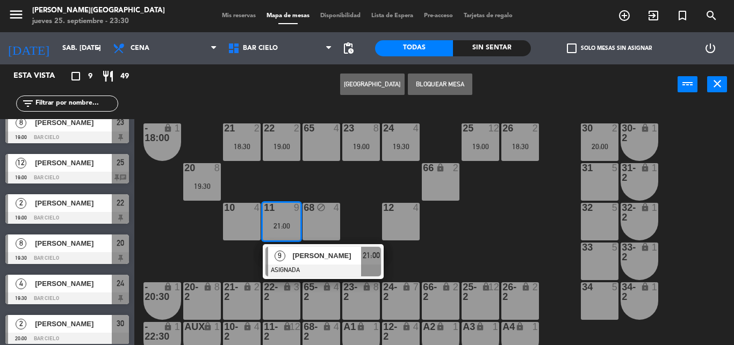
click at [283, 251] on div "9" at bounding box center [279, 256] width 23 height 18
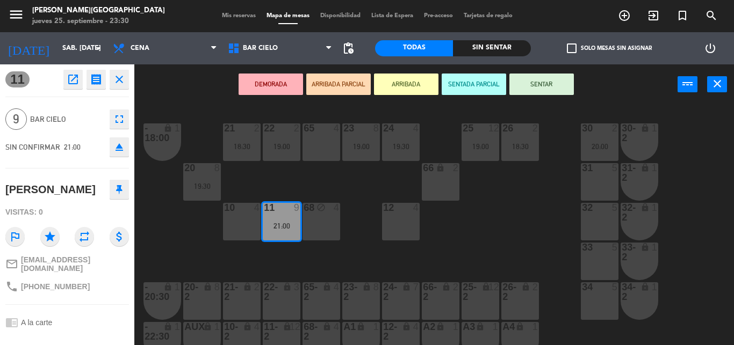
scroll to position [89, 0]
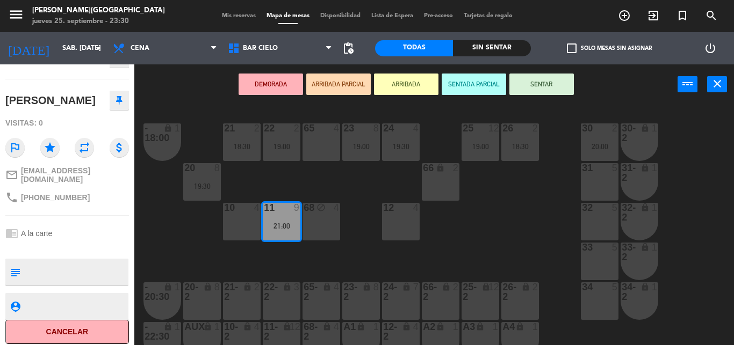
click at [112, 261] on textarea at bounding box center [76, 272] width 103 height 23
click at [174, 255] on div "21 2 18:30 22 2 19:00 23 8 19:00 24 4 19:30 25 12 19:00 26 2 18:30 30 2 20:00 6…" at bounding box center [438, 225] width 592 height 241
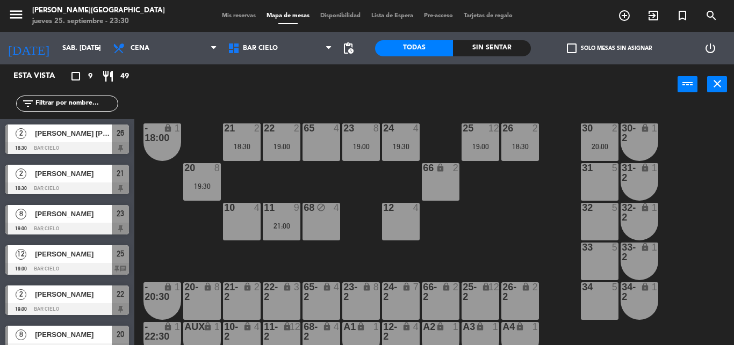
scroll to position [0, 0]
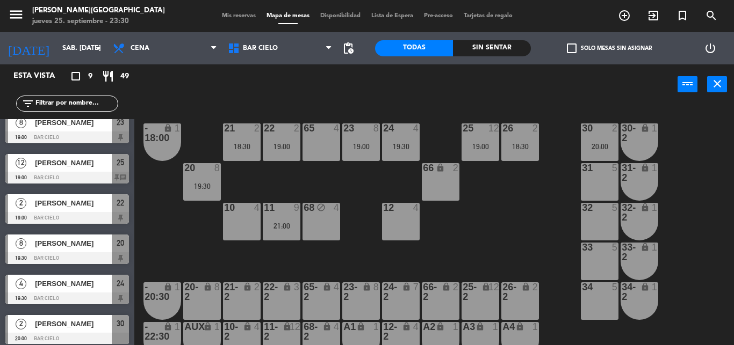
click at [218, 15] on span "Mis reservas" at bounding box center [238, 16] width 45 height 6
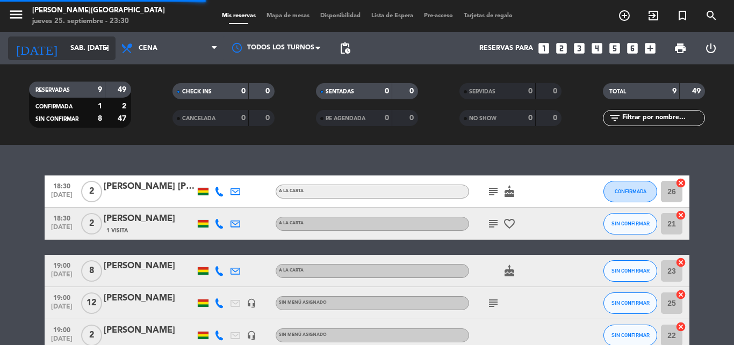
click at [71, 41] on input "sáb. [DATE]" at bounding box center [110, 48] width 91 height 18
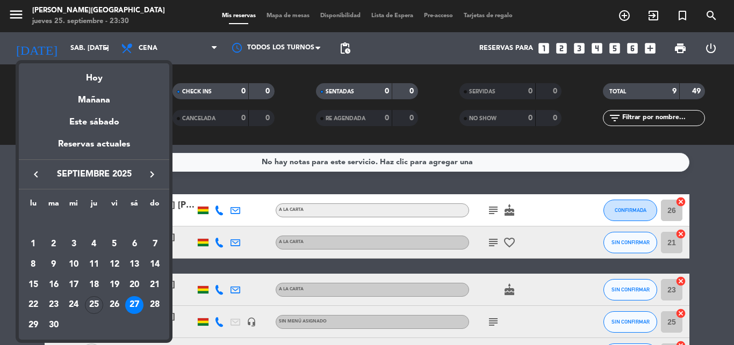
click at [216, 189] on div at bounding box center [367, 172] width 734 height 345
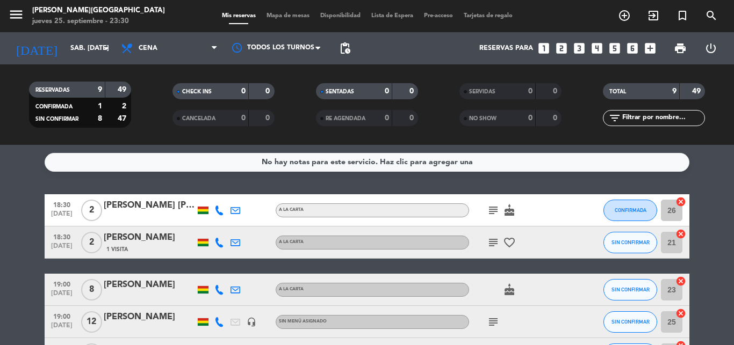
click at [276, 17] on span "Mapa de mesas" at bounding box center [288, 16] width 54 height 6
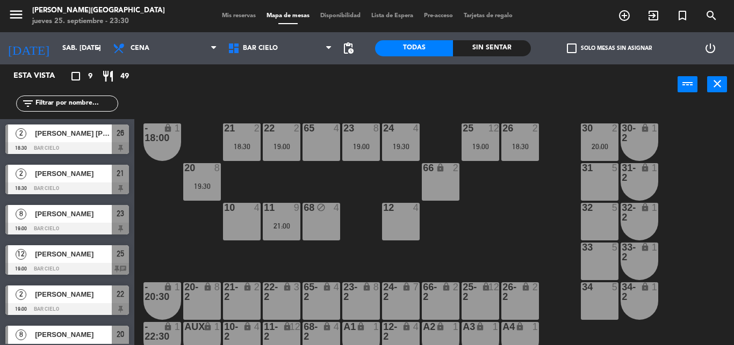
click at [279, 100] on div "power_input close" at bounding box center [405, 84] width 543 height 41
click at [242, 96] on div "power_input close" at bounding box center [405, 84] width 543 height 41
click at [332, 109] on div "21 2 18:30 22 2 19:00 23 8 19:00 24 4 19:30 25 12 19:00 26 2 18:30 30 2 20:00 6…" at bounding box center [438, 225] width 592 height 241
click at [437, 182] on div "66 lock 2" at bounding box center [441, 182] width 38 height 38
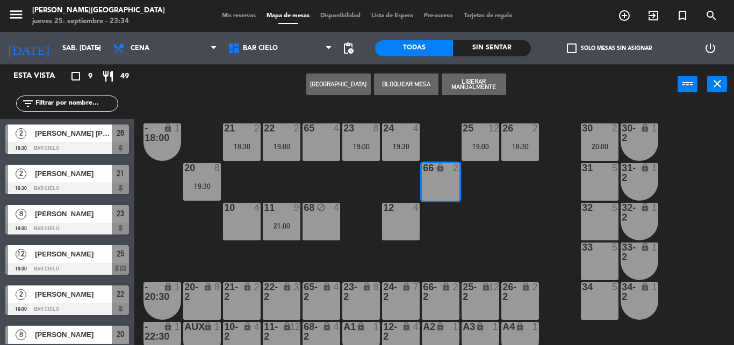
click at [344, 91] on button "[GEOGRAPHIC_DATA]" at bounding box center [338, 84] width 64 height 21
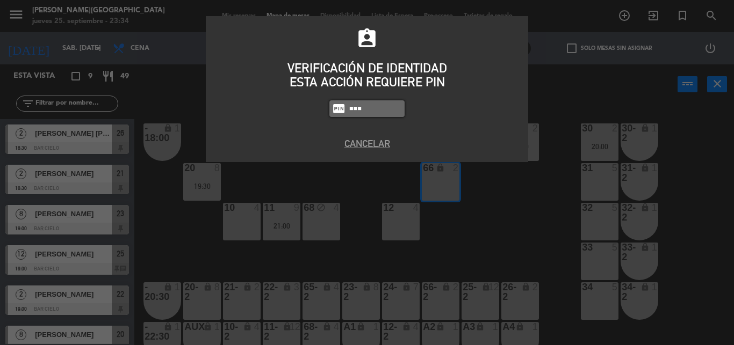
type input "5433"
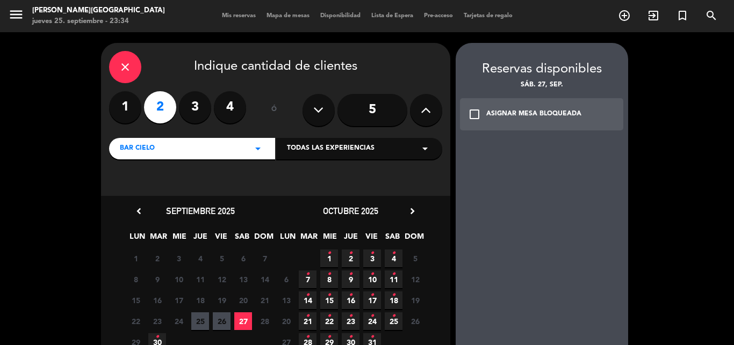
click at [244, 324] on span "27" at bounding box center [243, 322] width 18 height 18
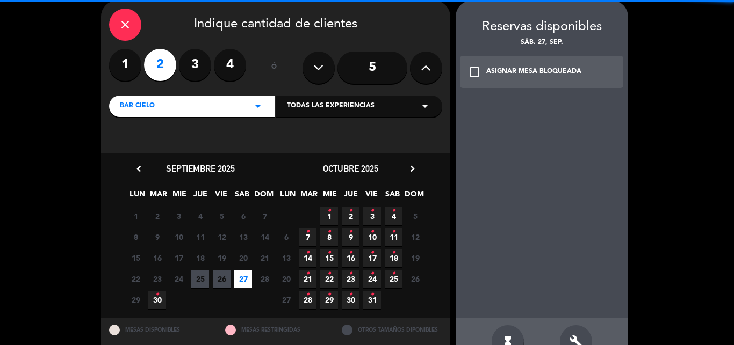
scroll to position [43, 0]
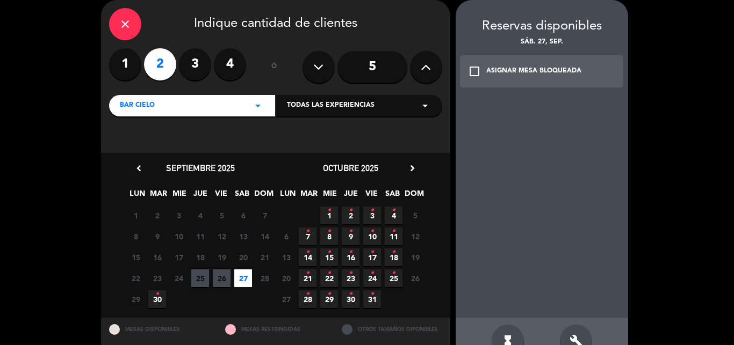
click at [486, 61] on div "check_box_outline_blank ASIGNAR MESA BLOQUEADA" at bounding box center [542, 71] width 164 height 32
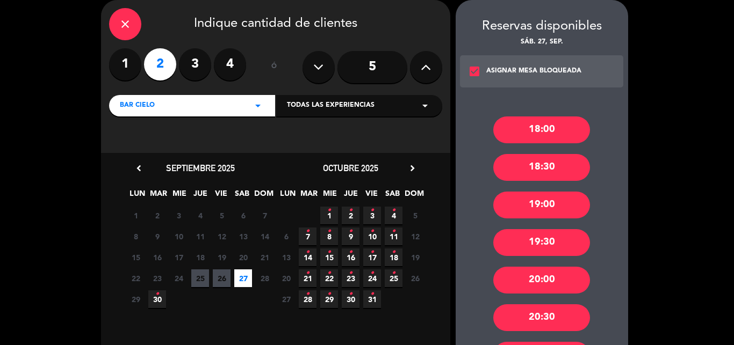
click at [504, 248] on div "19:30" at bounding box center [541, 242] width 97 height 27
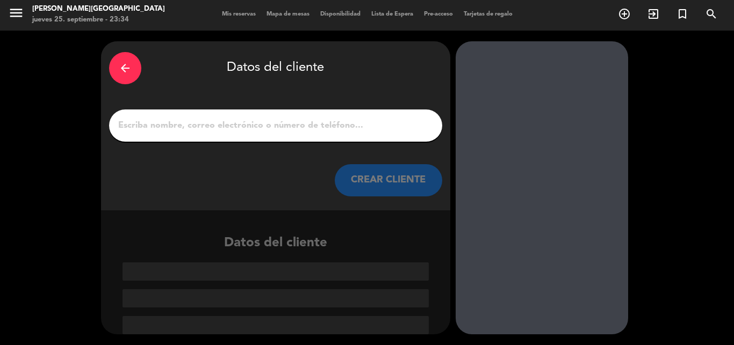
click at [299, 123] on input "1" at bounding box center [275, 125] width 317 height 15
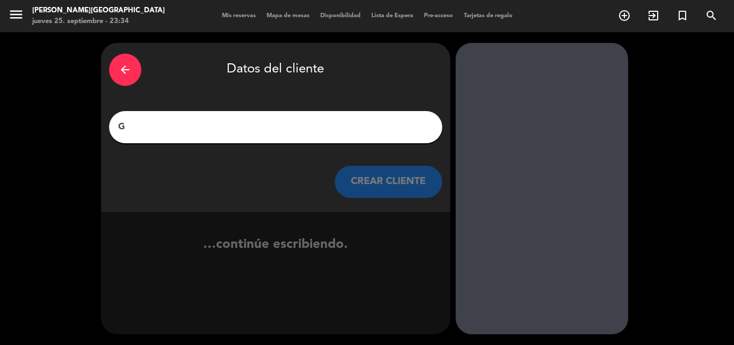
scroll to position [0, 0]
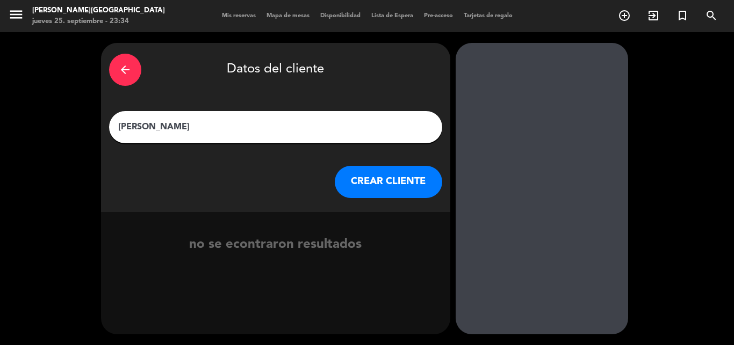
type input "[PERSON_NAME]"
click at [386, 179] on button "CREAR CLIENTE" at bounding box center [388, 182] width 107 height 32
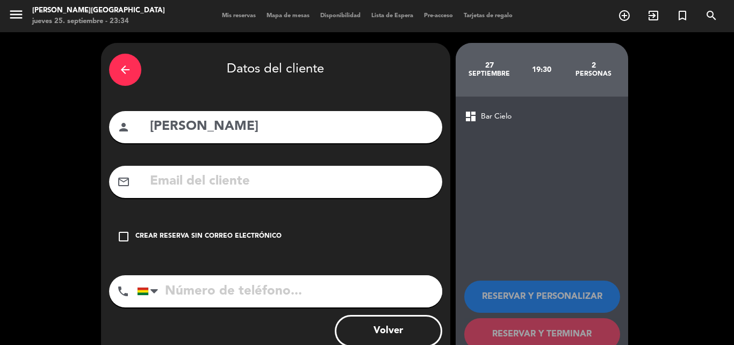
click at [172, 237] on div "Crear reserva sin correo electrónico" at bounding box center [208, 237] width 146 height 11
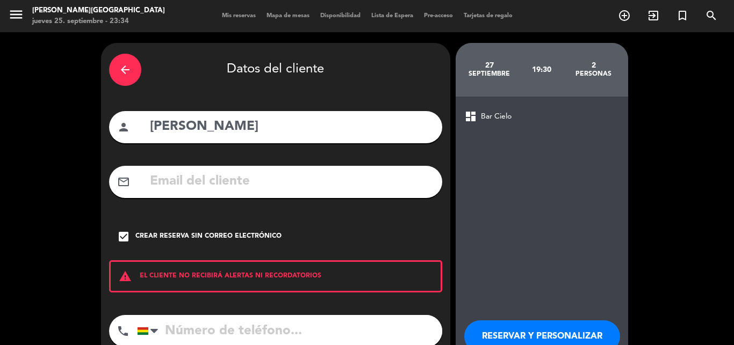
click at [191, 340] on input "tel" at bounding box center [289, 331] width 305 height 32
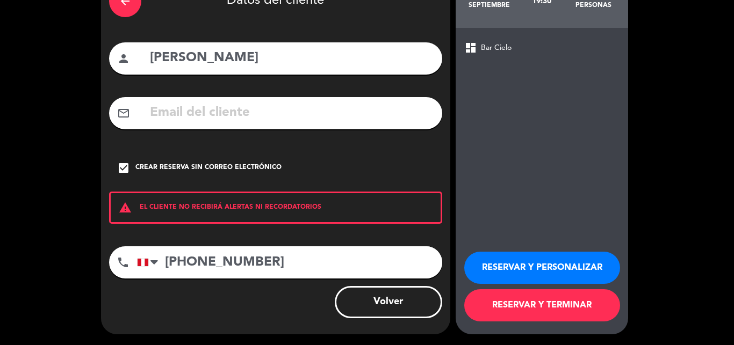
type input "[PHONE_NUMBER]"
click at [476, 271] on button "RESERVAR Y PERSONALIZAR" at bounding box center [542, 268] width 156 height 32
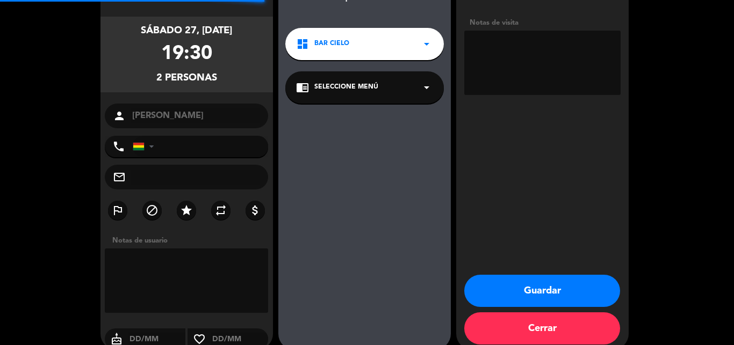
type input "[PHONE_NUMBER]"
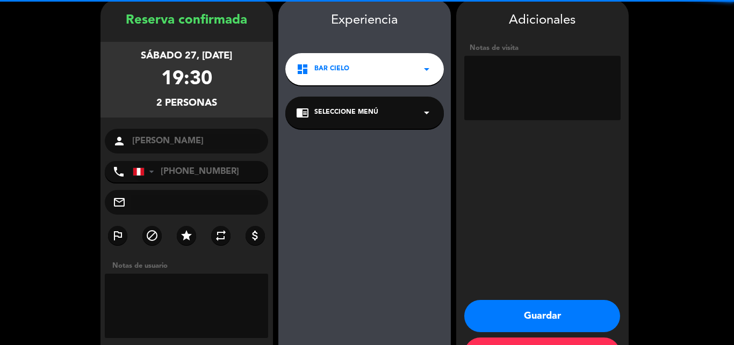
scroll to position [43, 0]
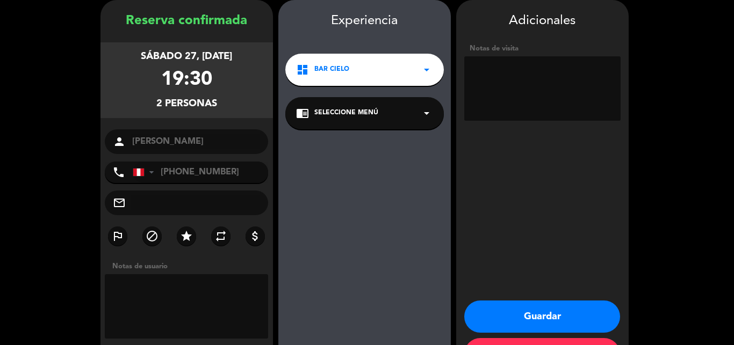
click at [504, 308] on button "Guardar" at bounding box center [542, 317] width 156 height 32
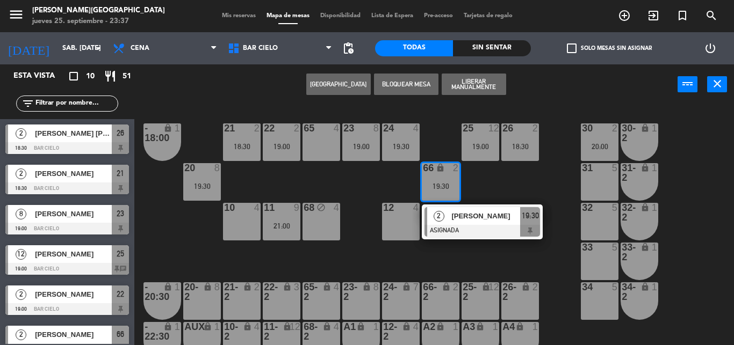
click at [451, 146] on div "21 2 18:30 22 2 19:00 23 8 19:00 24 4 19:30 25 12 19:00 26 2 18:30 30 2 20:00 6…" at bounding box center [438, 225] width 592 height 241
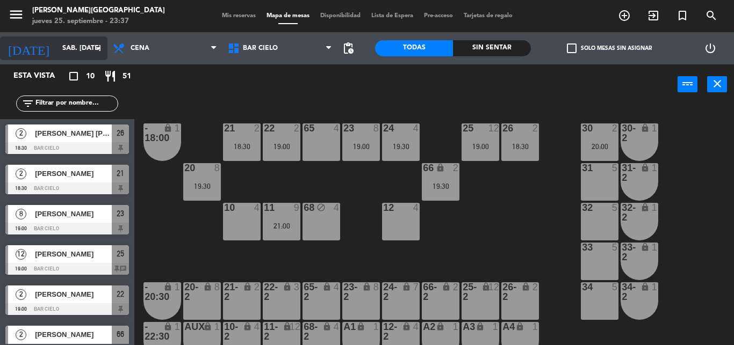
click at [57, 40] on input "sáb. [DATE]" at bounding box center [102, 48] width 91 height 18
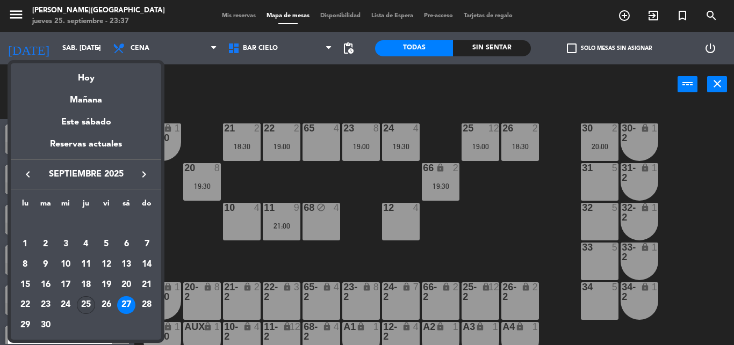
click at [81, 305] on div "25" at bounding box center [86, 306] width 18 height 18
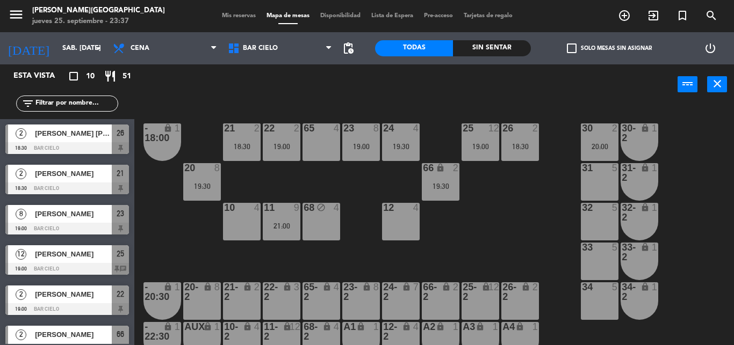
type input "[DEMOGRAPHIC_DATA] [DATE]"
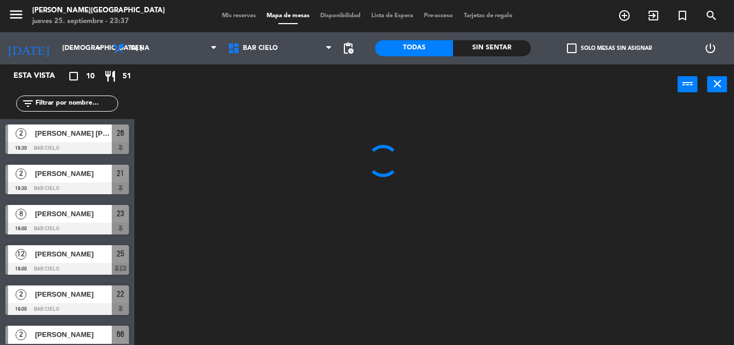
drag, startPoint x: 349, startPoint y: 122, endPoint x: 374, endPoint y: 102, distance: 32.1
click at [374, 105] on div at bounding box center [438, 225] width 592 height 241
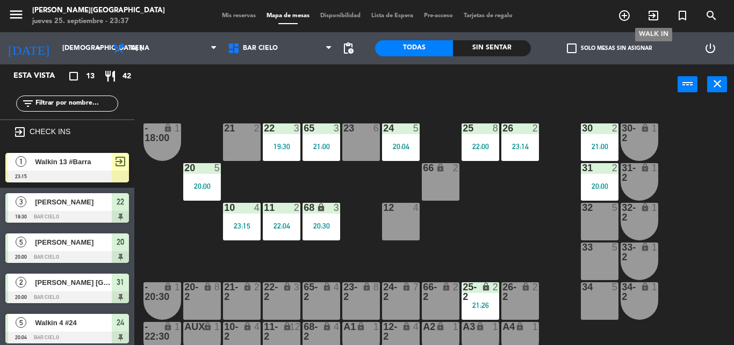
click at [653, 18] on icon "exit_to_app" at bounding box center [653, 15] width 13 height 13
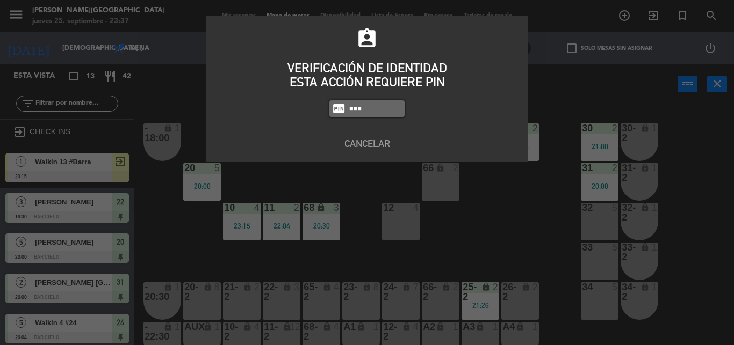
type input "5433"
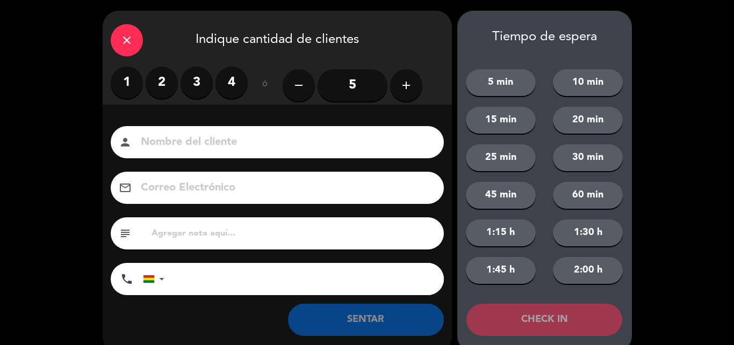
click at [197, 82] on label "3" at bounding box center [196, 83] width 32 height 32
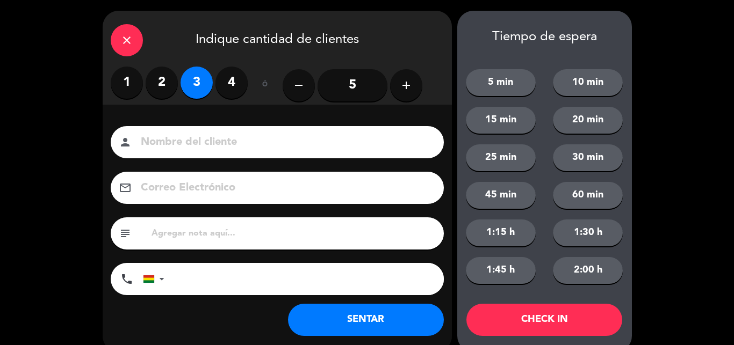
click at [187, 144] on input at bounding box center [285, 142] width 290 height 19
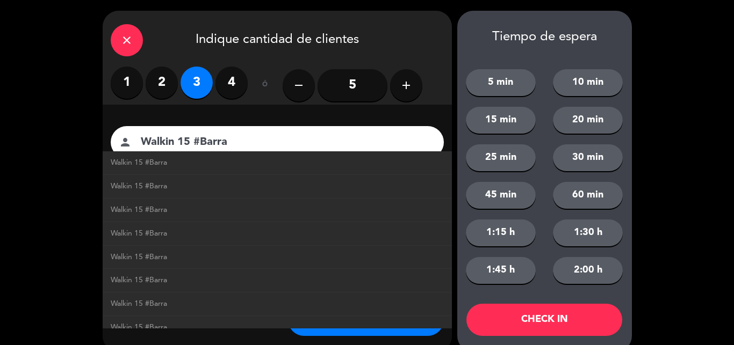
type input "Walkin 15 #Barra"
click at [409, 331] on button "SENTAR" at bounding box center [366, 320] width 156 height 32
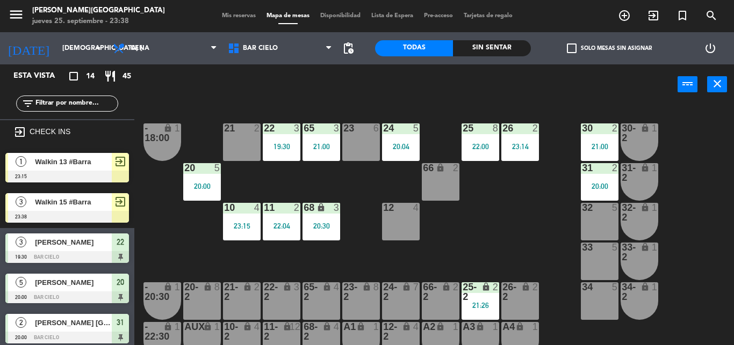
click at [361, 73] on div "power_input close" at bounding box center [405, 84] width 543 height 41
click at [333, 145] on div "21:00" at bounding box center [321, 147] width 38 height 8
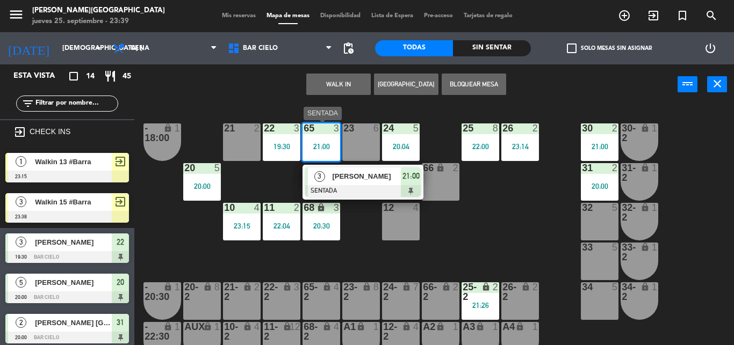
click at [373, 185] on div "[PERSON_NAME]" at bounding box center [366, 177] width 70 height 18
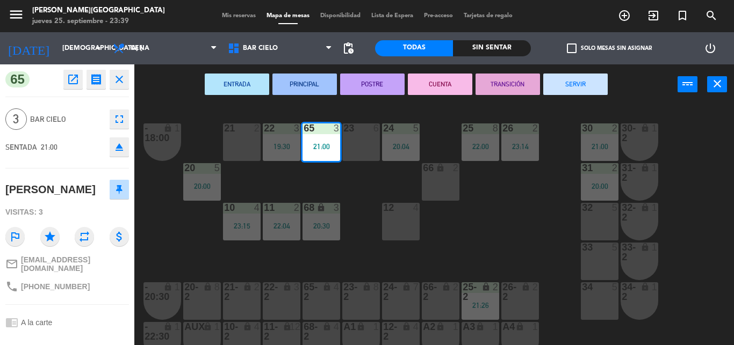
click at [565, 86] on button "SERVIR" at bounding box center [575, 84] width 64 height 21
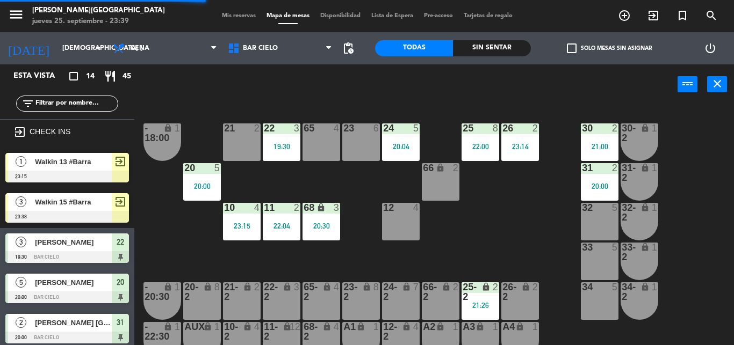
click at [401, 100] on div "power_input close" at bounding box center [405, 84] width 543 height 41
click at [272, 153] on div "22 3 19:30" at bounding box center [282, 143] width 38 height 38
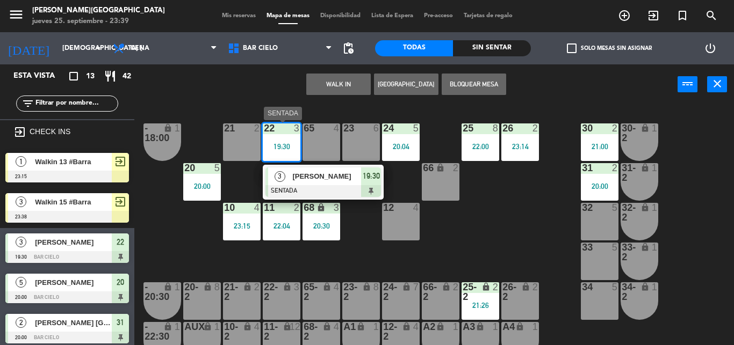
click at [308, 180] on span "[PERSON_NAME]" at bounding box center [326, 176] width 69 height 11
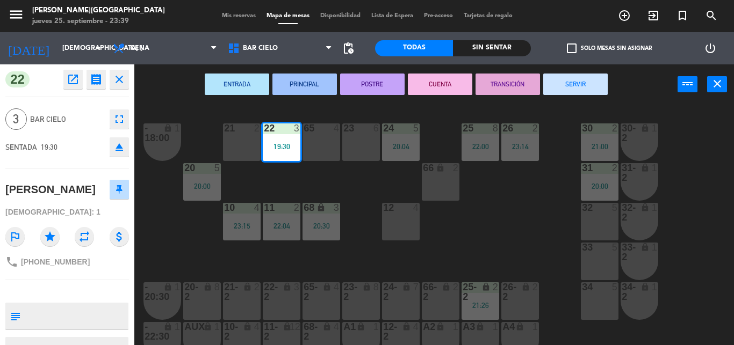
click at [560, 88] on button "SERVIR" at bounding box center [575, 84] width 64 height 21
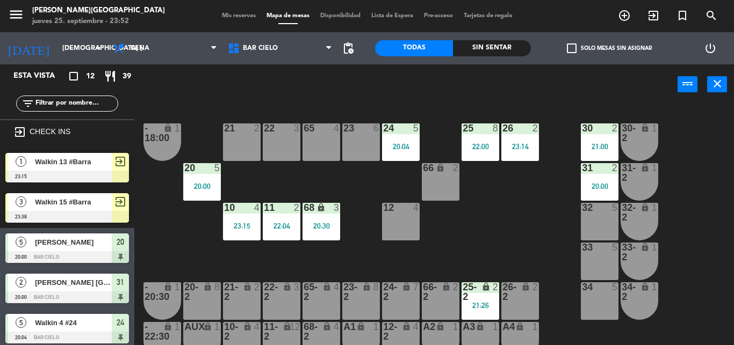
click at [285, 66] on div "power_input close" at bounding box center [405, 84] width 543 height 41
click at [292, 92] on div "power_input close" at bounding box center [405, 84] width 543 height 41
click at [208, 174] on div "20 5" at bounding box center [202, 168] width 38 height 11
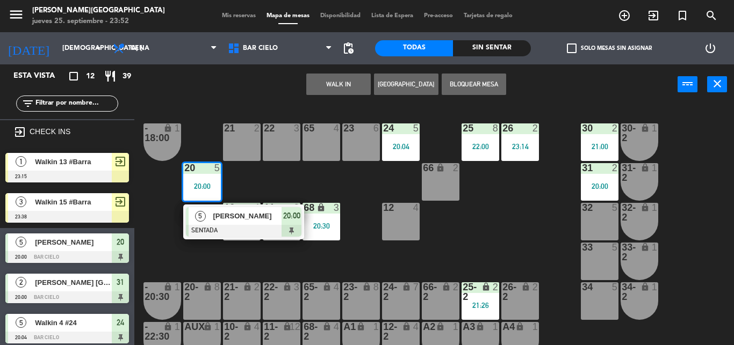
click at [227, 220] on span "[PERSON_NAME]" at bounding box center [247, 216] width 69 height 11
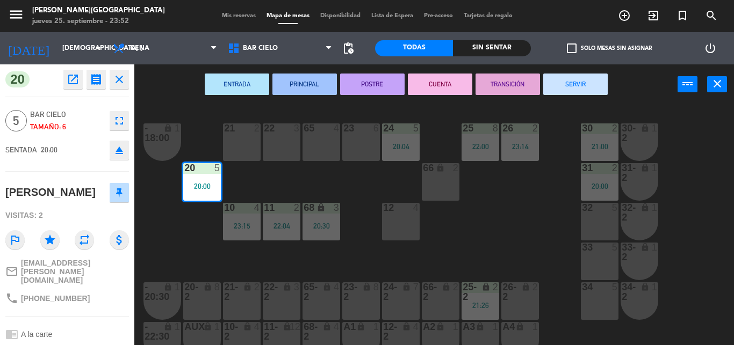
click at [546, 86] on button "SERVIR" at bounding box center [575, 84] width 64 height 21
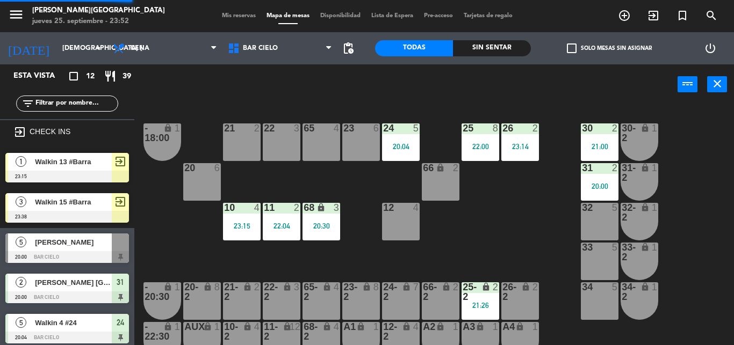
click at [355, 121] on div "21 2 22 3 23 6 24 5 20:04 25 8 22:00 26 2 23:14 30 2 21:00 65 4 - 18:00 lock 1 …" at bounding box center [438, 225] width 592 height 241
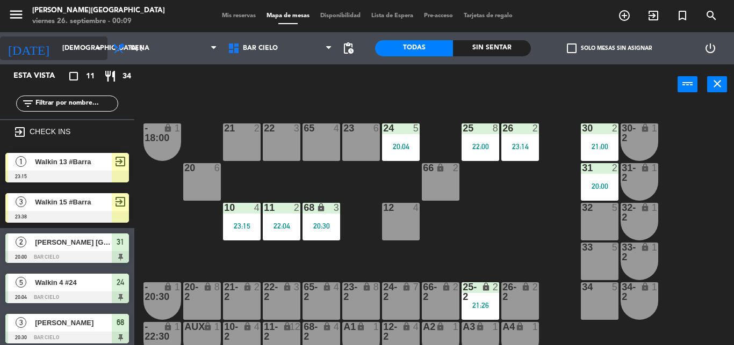
click at [57, 56] on input "[DEMOGRAPHIC_DATA] [DATE]" at bounding box center [102, 48] width 91 height 18
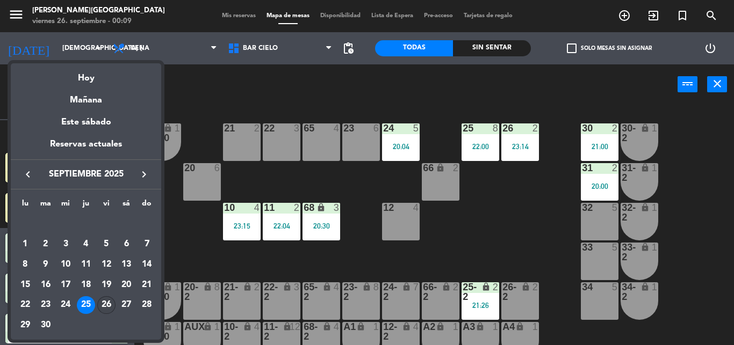
click at [108, 312] on div "26" at bounding box center [106, 306] width 18 height 18
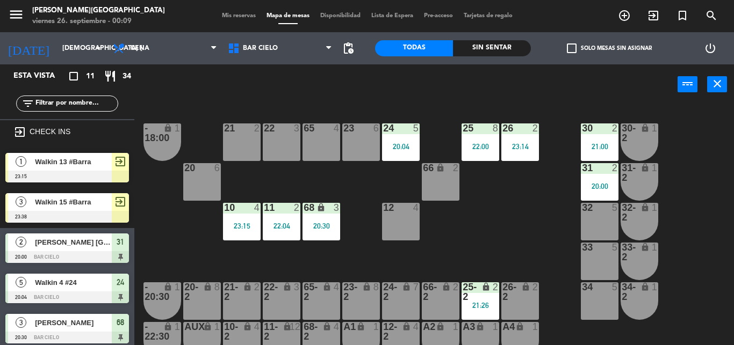
type input "vie. [DATE]"
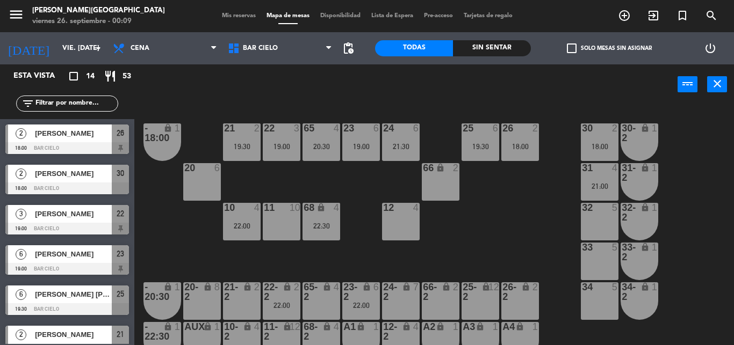
click at [406, 105] on div "21 2 19:30 22 3 19:00 23 6 19:00 24 6 21:30 25 6 19:30 26 2 18:00 30 2 18:00 65…" at bounding box center [438, 225] width 592 height 241
click at [395, 93] on div "power_input close" at bounding box center [405, 84] width 543 height 41
click at [327, 186] on div "21 2 19:30 22 3 19:00 23 6 19:00 24 6 21:30 25 6 19:30 26 2 18:00 30 2 18:00 65…" at bounding box center [438, 225] width 592 height 241
click at [393, 97] on div "power_input close" at bounding box center [405, 84] width 543 height 41
click at [398, 134] on div "24 6" at bounding box center [401, 129] width 38 height 11
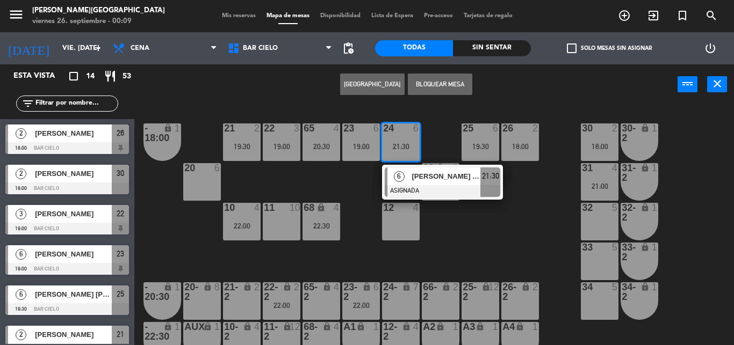
click at [398, 134] on div "24 6" at bounding box center [401, 129] width 38 height 11
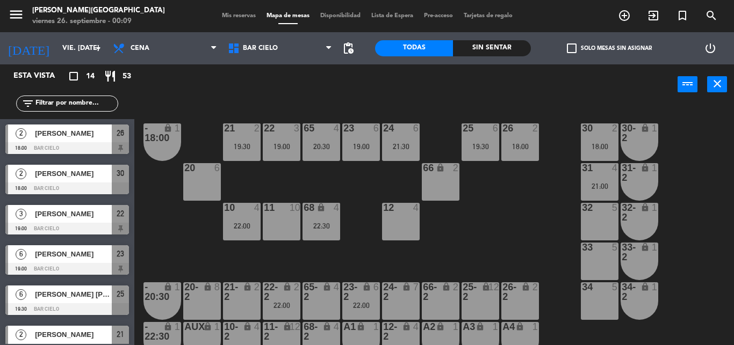
click at [223, 15] on span "Mis reservas" at bounding box center [238, 16] width 45 height 6
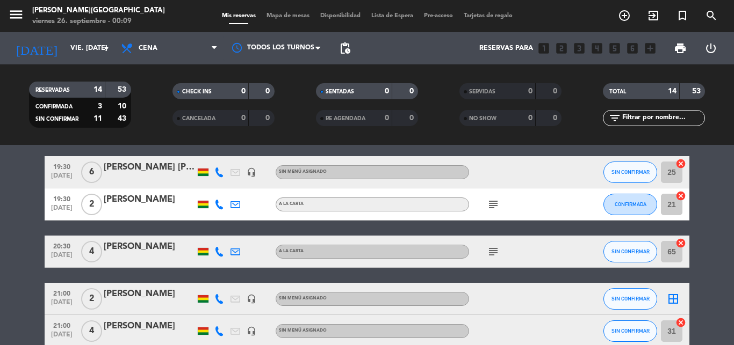
scroll to position [203, 0]
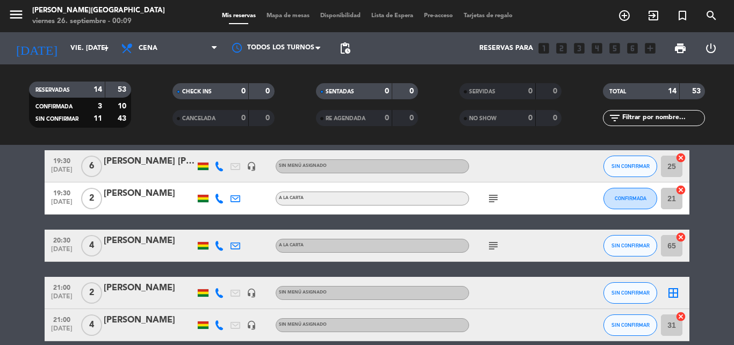
click at [64, 163] on span "19:30" at bounding box center [61, 160] width 27 height 12
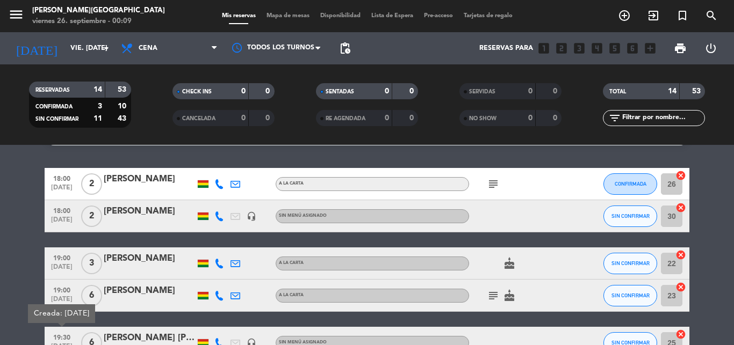
scroll to position [27, 0]
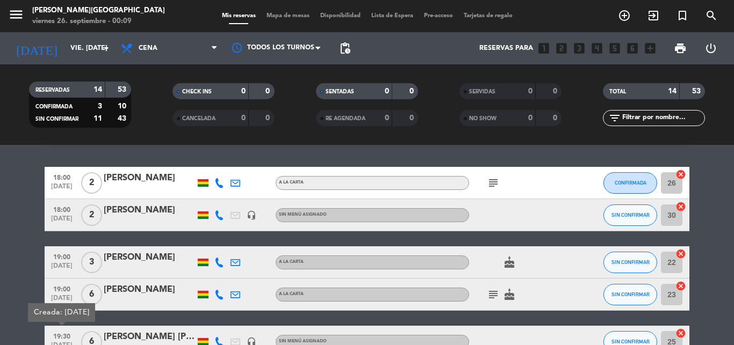
click at [50, 286] on span "19:00" at bounding box center [61, 289] width 27 height 12
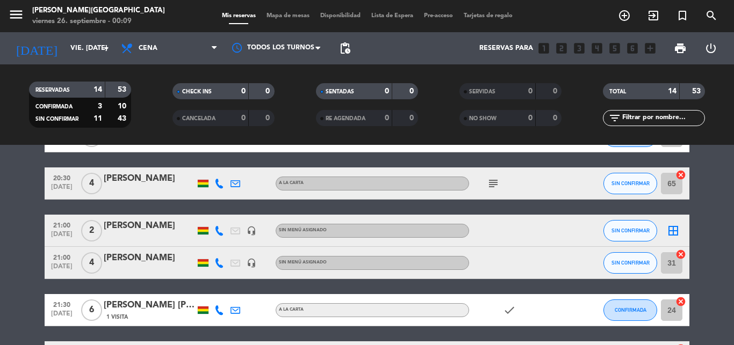
scroll to position [364, 0]
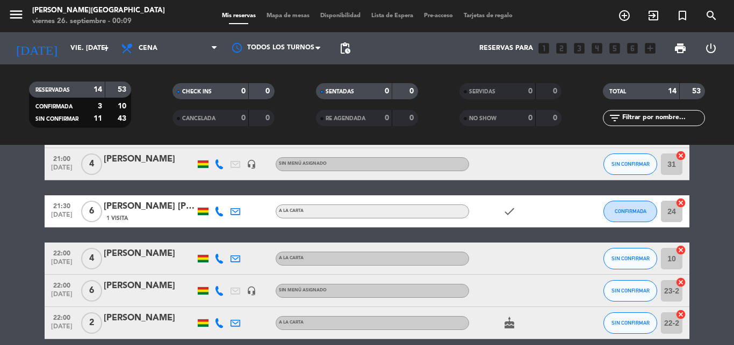
click at [62, 206] on span "21:30" at bounding box center [61, 205] width 27 height 12
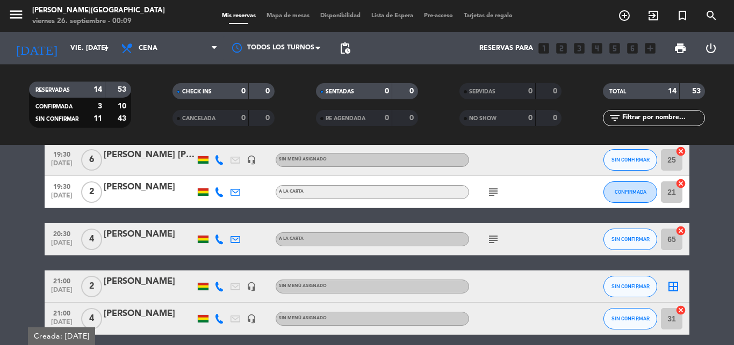
scroll to position [166, 0]
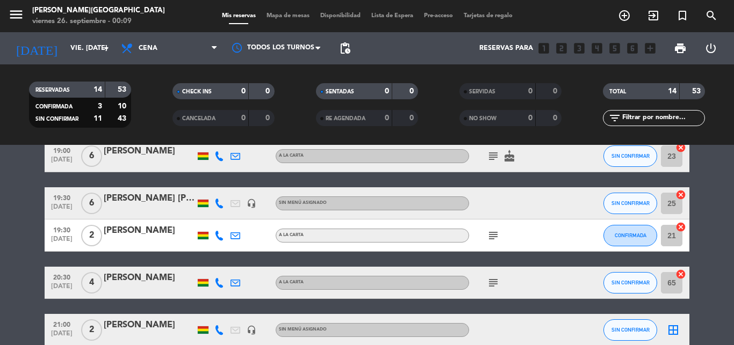
click at [52, 209] on span "[DATE]" at bounding box center [61, 210] width 27 height 12
click at [274, 23] on div "menu [PERSON_NAME][GEOGRAPHIC_DATA] viernes 26. septiembre - 00:09 Mis reservas…" at bounding box center [367, 16] width 734 height 32
click at [482, 239] on div "subject" at bounding box center [517, 236] width 97 height 32
click at [496, 236] on icon "subject" at bounding box center [493, 235] width 13 height 13
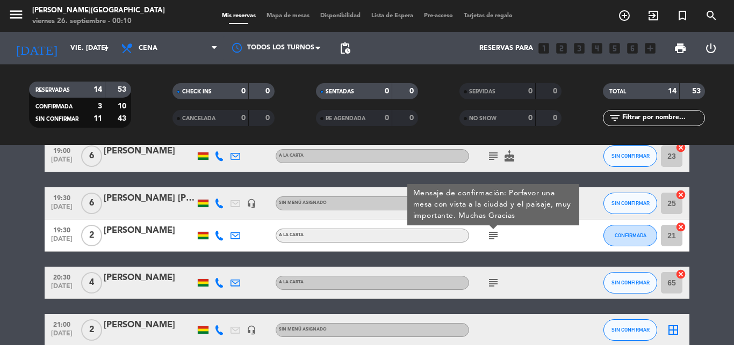
click at [295, 18] on span "Mapa de mesas" at bounding box center [288, 16] width 54 height 6
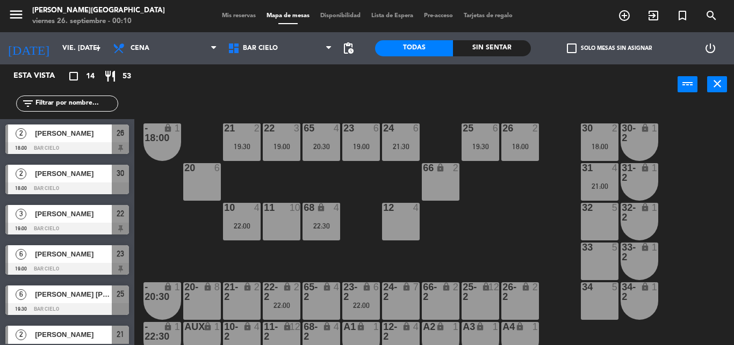
click at [476, 122] on div "21 2 19:30 22 3 19:00 23 6 19:00 24 6 21:30 25 6 19:30 26 2 18:00 30 2 18:00 65…" at bounding box center [438, 225] width 592 height 241
click at [478, 133] on div at bounding box center [480, 129] width 18 height 10
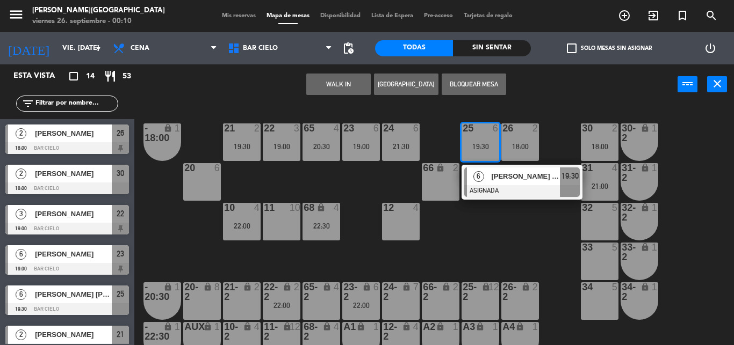
click at [495, 186] on div at bounding box center [521, 191] width 115 height 12
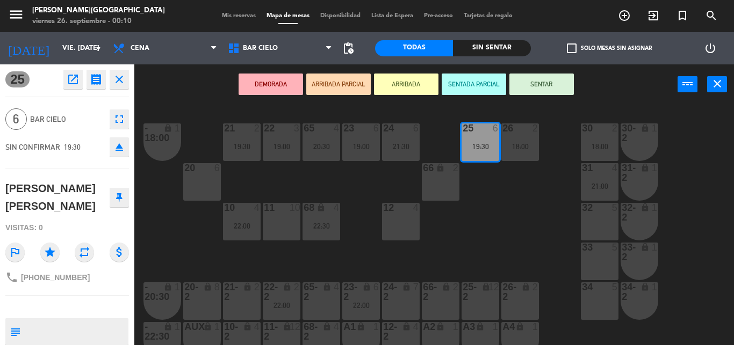
scroll to position [64, 0]
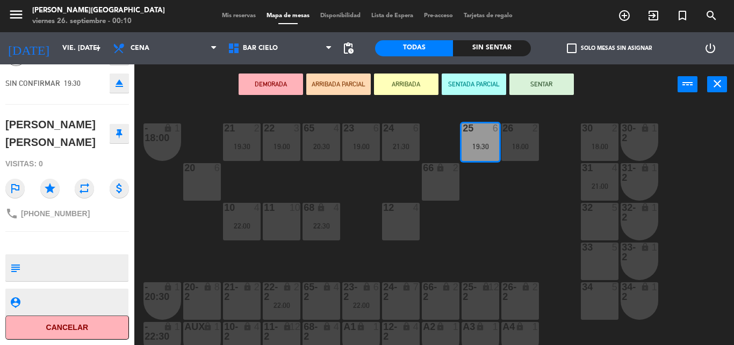
click at [96, 283] on div "25 open_in_new receipt 7:30 PM vie., [DATE] 6 personas [PERSON_NAME] [PERSON_NA…" at bounding box center [67, 204] width 134 height 281
click at [213, 232] on div "21 2 19:30 22 3 19:00 23 6 19:00 24 6 21:30 25 6 19:30 26 2 18:00 30 2 18:00 65…" at bounding box center [438, 225] width 592 height 241
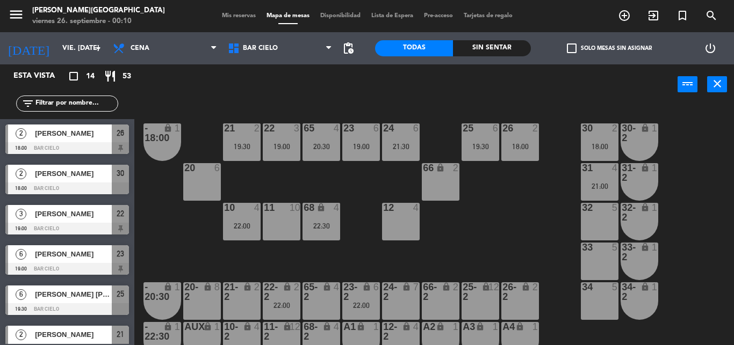
click at [229, 17] on span "Mis reservas" at bounding box center [238, 16] width 45 height 6
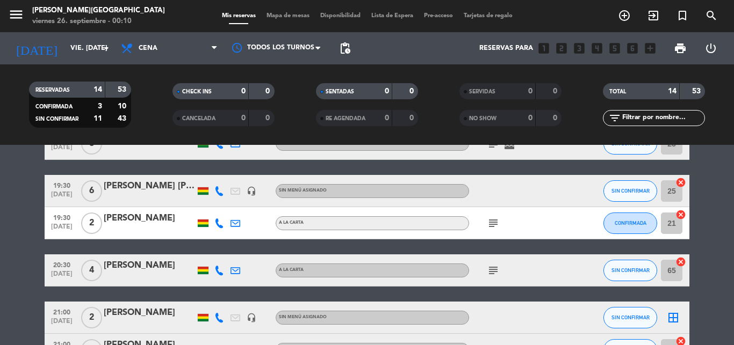
scroll to position [141, 0]
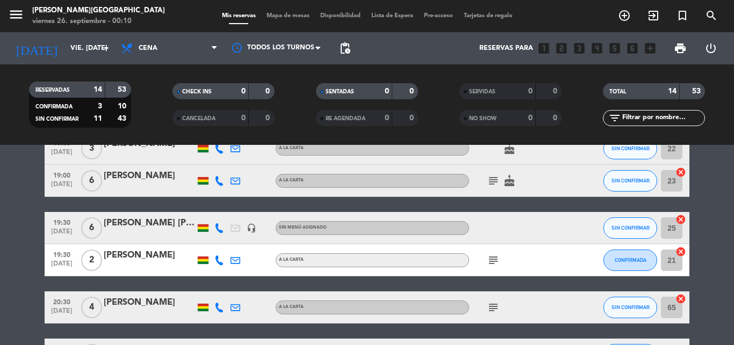
click at [490, 261] on icon "subject" at bounding box center [493, 260] width 13 height 13
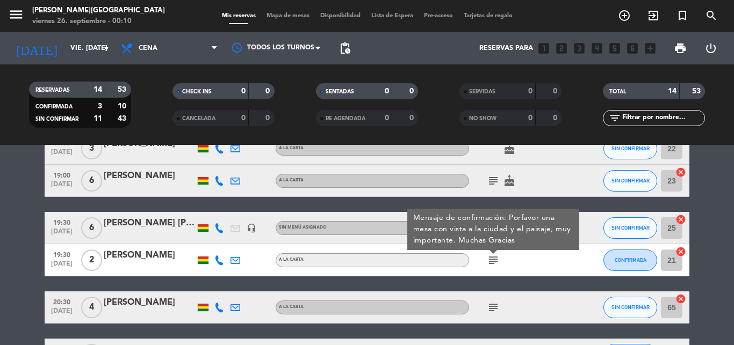
click at [490, 261] on icon "subject" at bounding box center [493, 260] width 13 height 13
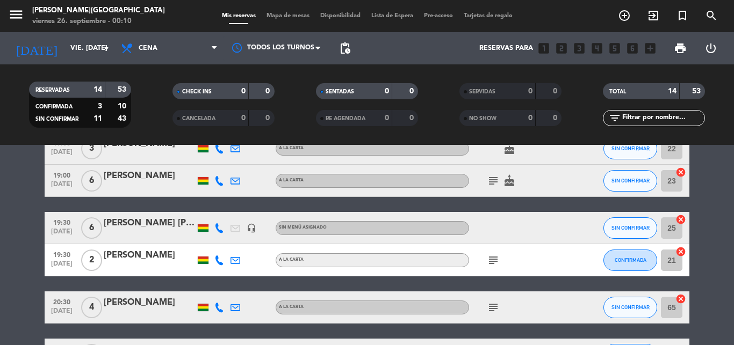
click at [266, 13] on span "Mapa de mesas" at bounding box center [288, 16] width 54 height 6
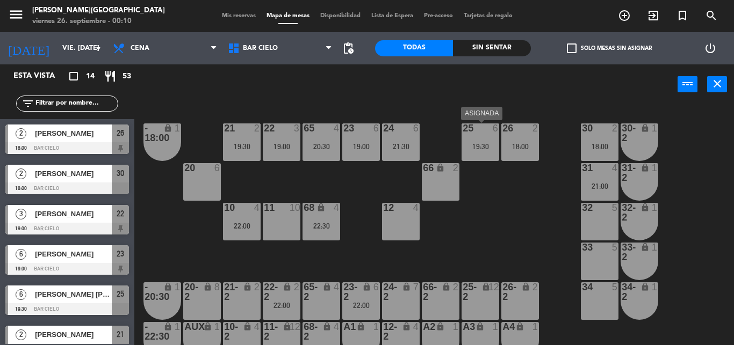
click at [475, 138] on div "25 6 19:30" at bounding box center [480, 143] width 38 height 38
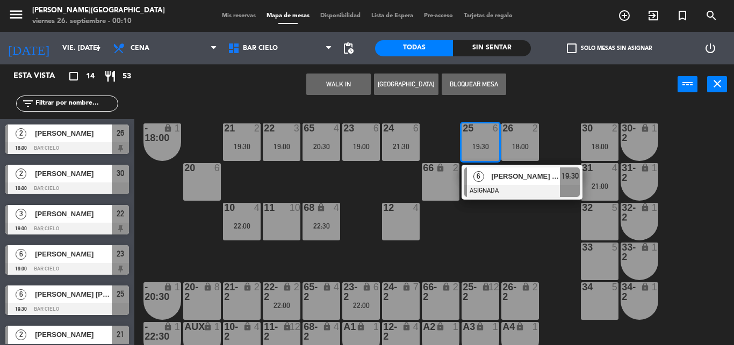
click at [194, 193] on div "20 6" at bounding box center [202, 182] width 38 height 38
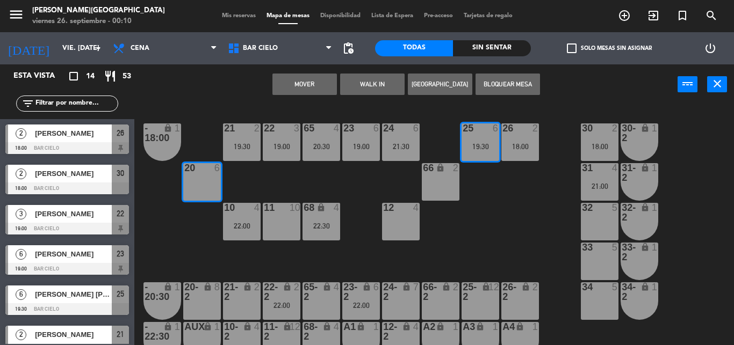
click at [299, 91] on button "Mover" at bounding box center [304, 84] width 64 height 21
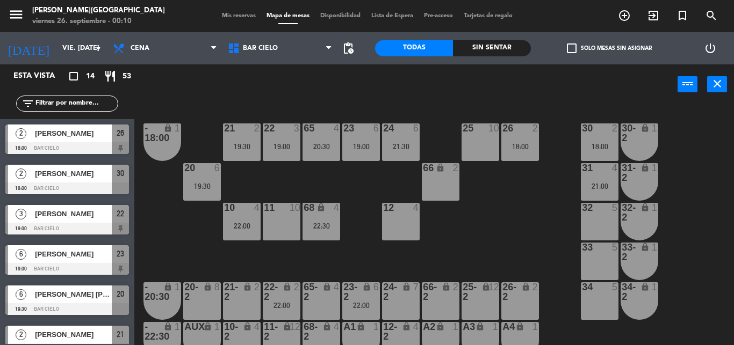
click at [411, 136] on div "24 6 21:30" at bounding box center [401, 143] width 38 height 38
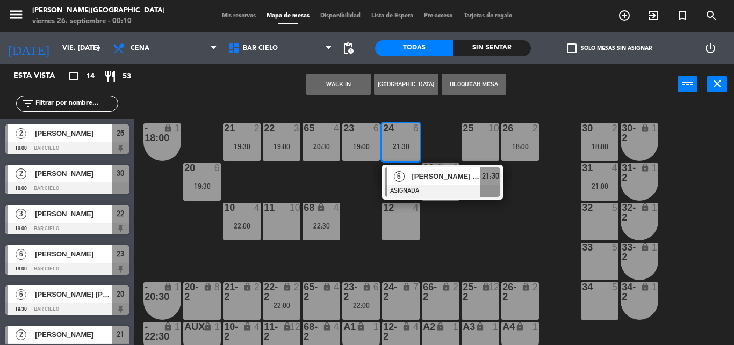
click at [493, 133] on div "10" at bounding box center [493, 129] width 11 height 10
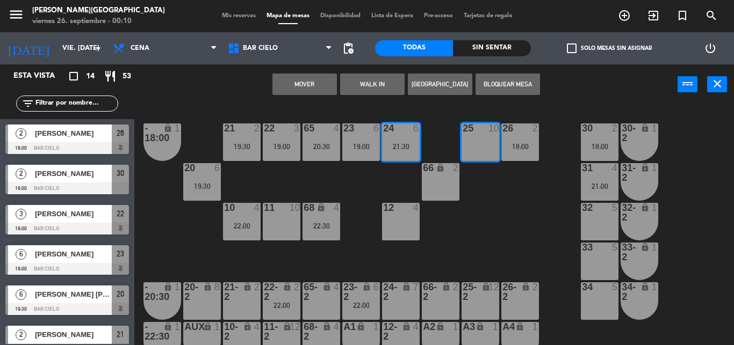
click at [369, 101] on div "Mover WALK IN [GEOGRAPHIC_DATA] Bloquear Mesa power_input close" at bounding box center [405, 84] width 543 height 41
click at [310, 78] on button "Mover" at bounding box center [304, 84] width 64 height 21
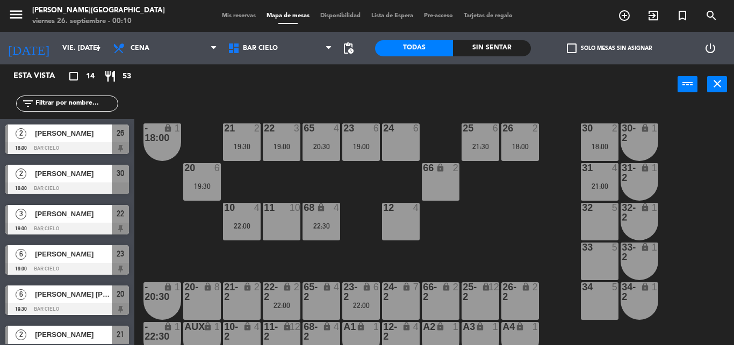
click at [365, 88] on div "power_input close" at bounding box center [405, 84] width 543 height 41
click at [336, 186] on div "21 2 19:30 22 3 19:00 23 6 19:00 24 6 25 6 21:30 26 2 18:00 30 2 18:00 65 4 20:…" at bounding box center [438, 225] width 592 height 241
click at [332, 172] on div "21 2 19:30 22 3 19:00 23 6 19:00 24 6 25 6 21:30 26 2 18:00 30 2 18:00 65 4 20:…" at bounding box center [438, 225] width 592 height 241
click at [243, 225] on div "22:00" at bounding box center [242, 226] width 38 height 8
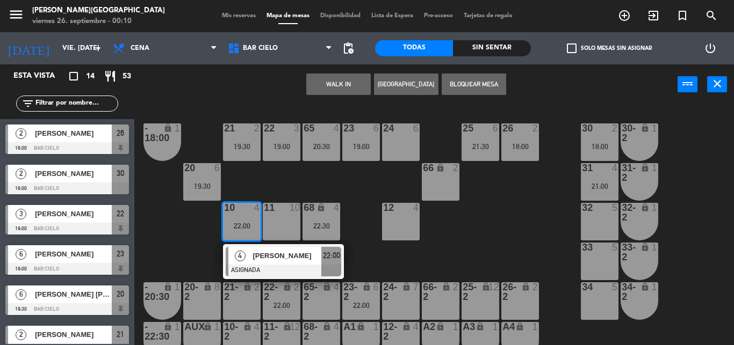
click at [252, 224] on div "22:00" at bounding box center [242, 226] width 38 height 8
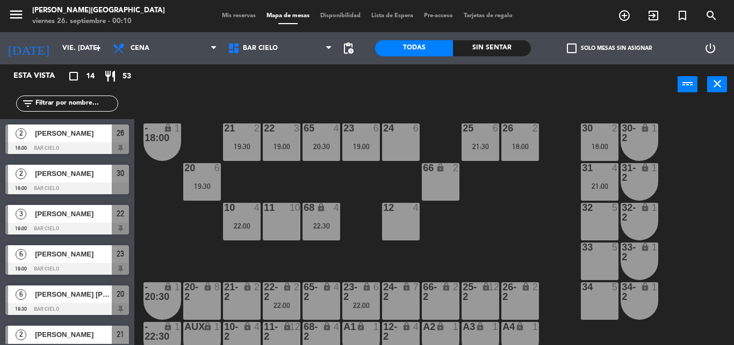
drag, startPoint x: 350, startPoint y: 219, endPoint x: 329, endPoint y: 223, distance: 21.4
click at [329, 223] on div "21 2 19:30 22 3 19:00 23 6 19:00 24 6 25 6 21:30 26 2 18:00 30 2 18:00 65 4 20:…" at bounding box center [438, 225] width 592 height 241
click at [329, 223] on div "22:30" at bounding box center [321, 226] width 38 height 8
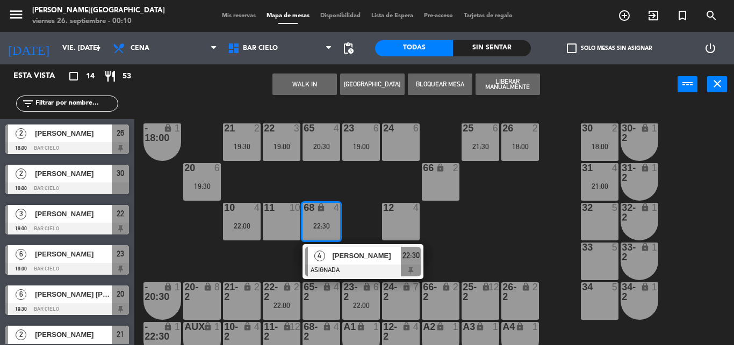
click at [377, 220] on div "21 2 19:30 22 3 19:00 23 6 19:00 24 6 25 6 21:30 26 2 18:00 30 2 18:00 65 4 20:…" at bounding box center [438, 225] width 592 height 241
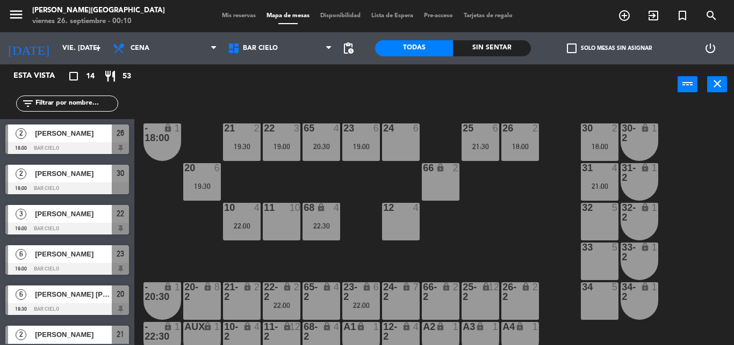
click at [398, 221] on div "12 4" at bounding box center [401, 222] width 38 height 38
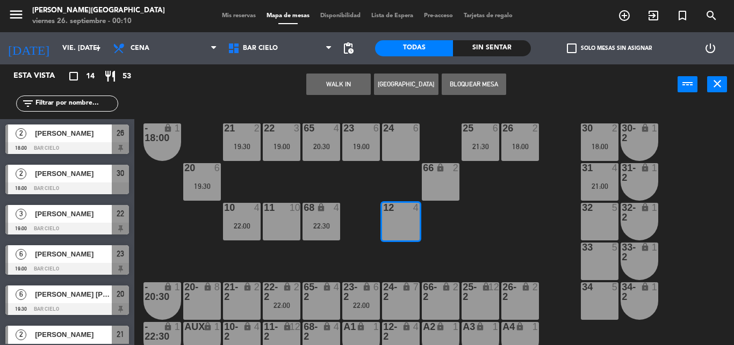
click at [315, 228] on div "22:30" at bounding box center [321, 226] width 38 height 8
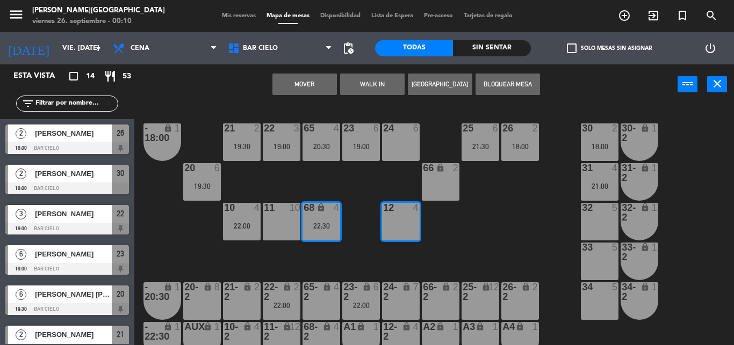
click at [315, 81] on button "Mover" at bounding box center [304, 84] width 64 height 21
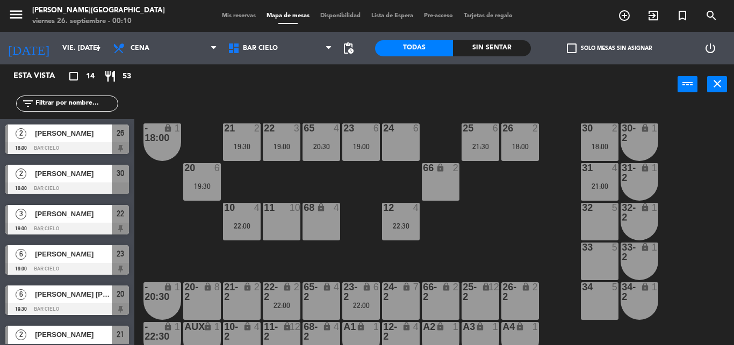
click at [243, 233] on div "10 4 22:00" at bounding box center [242, 222] width 38 height 38
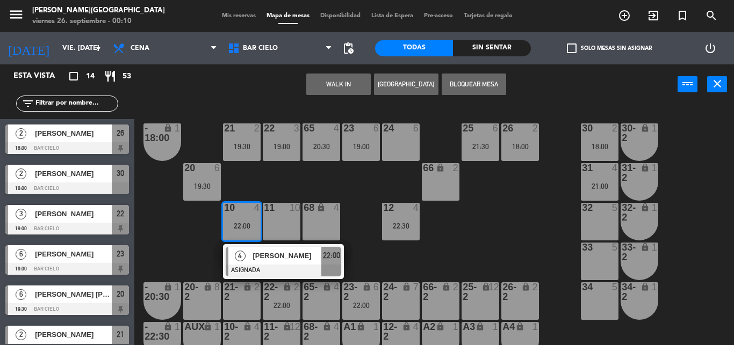
click at [333, 214] on div "68 lock 4" at bounding box center [321, 208] width 38 height 11
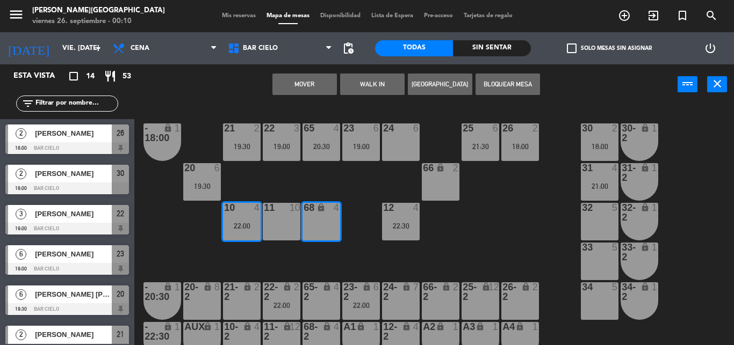
drag, startPoint x: 319, startPoint y: 85, endPoint x: 327, endPoint y: 85, distance: 7.5
click at [327, 85] on button "Mover" at bounding box center [304, 84] width 64 height 21
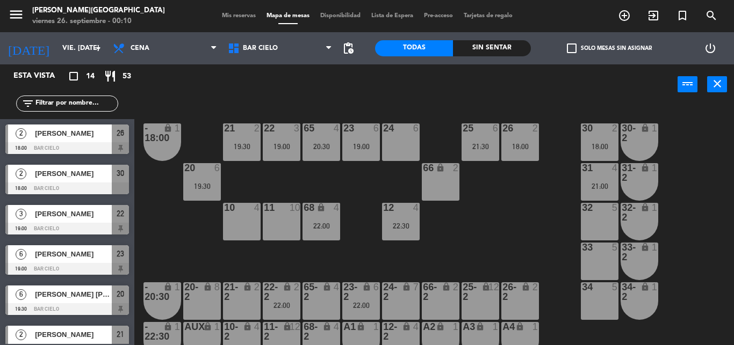
click at [327, 85] on div "power_input close" at bounding box center [405, 84] width 543 height 41
click at [367, 266] on div "21 2 19:30 22 3 19:00 23 6 19:00 24 6 25 6 21:30 26 2 18:00 30 2 18:00 65 4 20:…" at bounding box center [438, 225] width 592 height 241
click at [364, 293] on div "lock" at bounding box center [361, 292] width 18 height 19
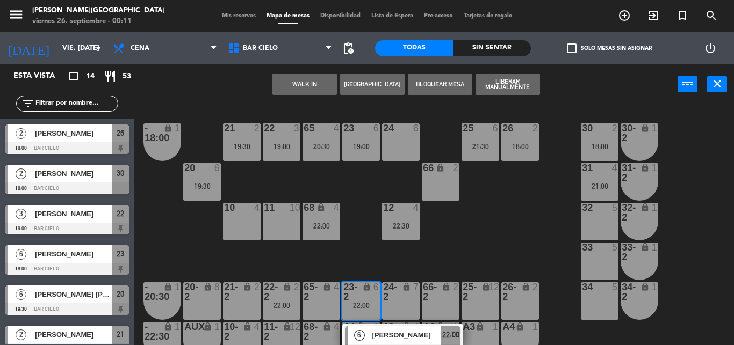
click at [363, 243] on div "21 2 19:30 22 3 19:00 23 6 19:00 24 6 25 6 21:30 26 2 18:00 30 2 18:00 65 4 20:…" at bounding box center [438, 225] width 592 height 241
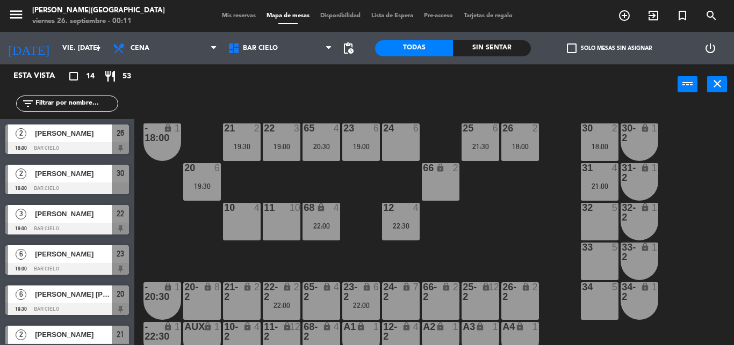
click at [360, 286] on div "lock" at bounding box center [361, 292] width 18 height 19
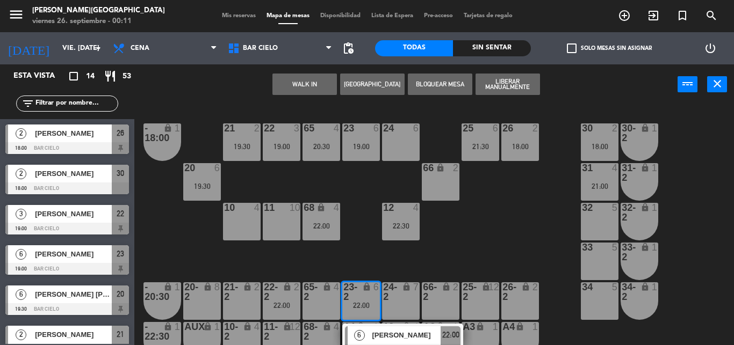
click at [366, 344] on div "6" at bounding box center [359, 336] width 23 height 18
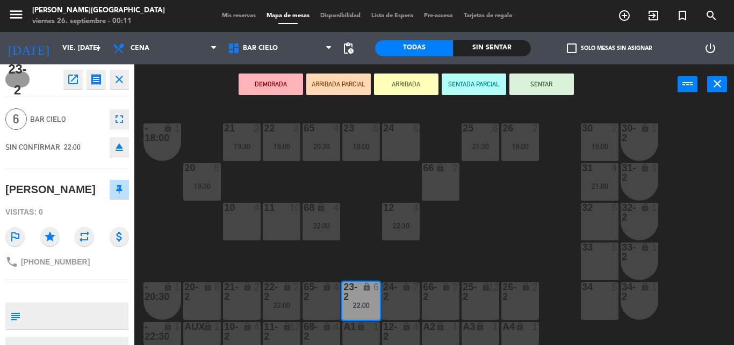
scroll to position [20, 0]
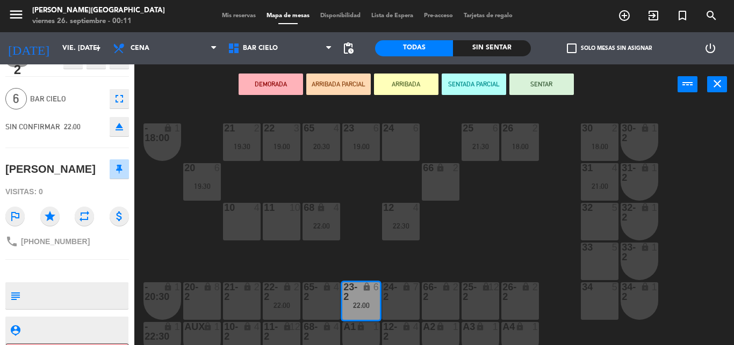
click at [357, 241] on div "21 2 19:30 22 3 19:00 23 6 19:00 24 6 25 6 21:30 26 2 18:00 30 2 18:00 65 4 20:…" at bounding box center [438, 225] width 592 height 241
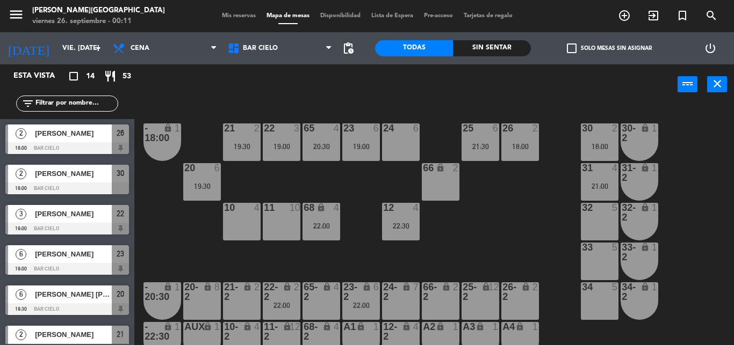
scroll to position [82, 0]
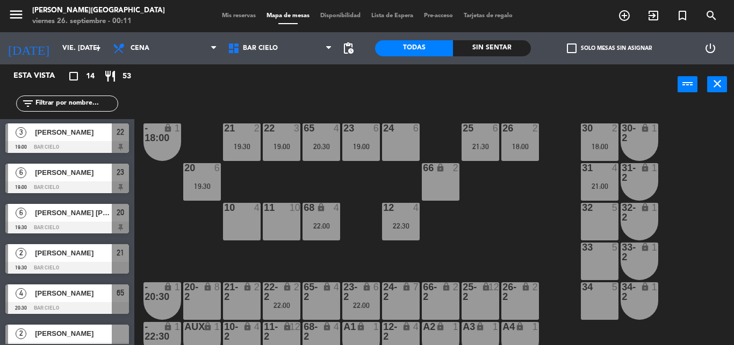
click at [355, 192] on div "21 2 19:30 22 3 19:00 23 6 19:00 24 6 25 6 21:30 26 2 18:00 30 2 18:00 65 4 20:…" at bounding box center [438, 225] width 592 height 241
click at [366, 88] on div "power_input close" at bounding box center [405, 84] width 543 height 41
click at [329, 75] on div "power_input close" at bounding box center [405, 84] width 543 height 41
click at [298, 88] on div "power_input close" at bounding box center [405, 84] width 543 height 41
click at [278, 143] on div "19:00" at bounding box center [282, 147] width 38 height 8
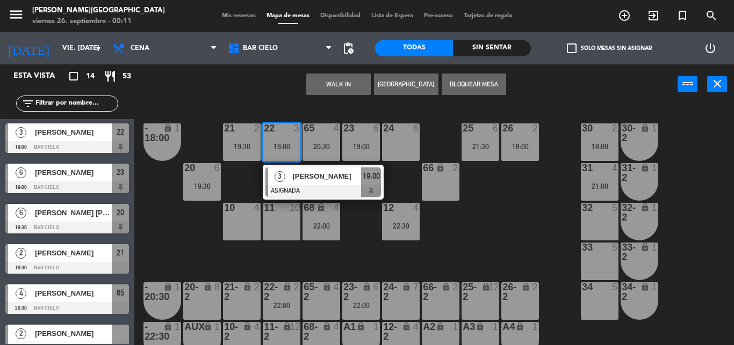
click at [278, 143] on div "19:00" at bounding box center [282, 147] width 38 height 8
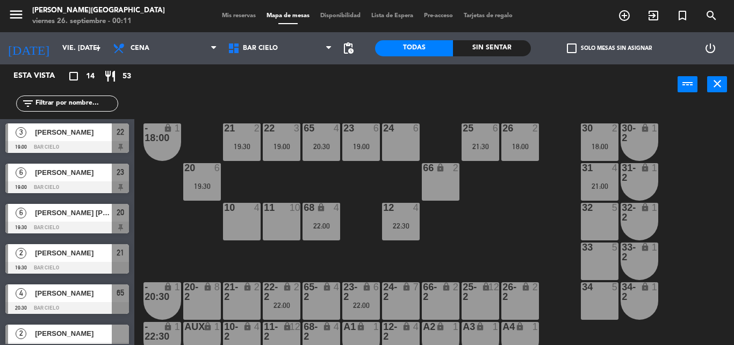
click at [294, 71] on div "power_input close" at bounding box center [405, 84] width 543 height 41
click at [407, 98] on div "power_input close" at bounding box center [405, 84] width 543 height 41
click at [61, 47] on input "vie. [DATE]" at bounding box center [102, 48] width 91 height 18
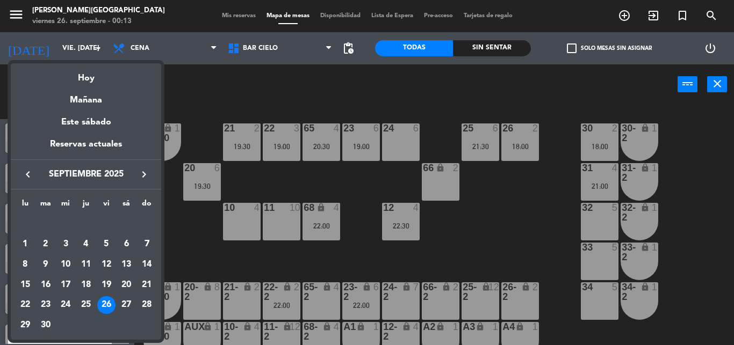
click at [198, 137] on div at bounding box center [367, 172] width 734 height 345
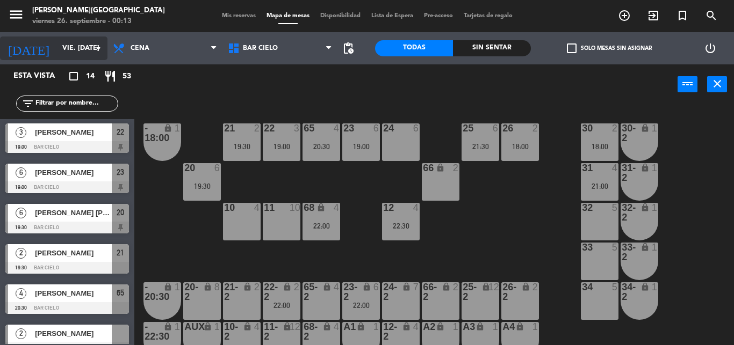
click at [96, 42] on icon "arrow_drop_down" at bounding box center [98, 48] width 13 height 13
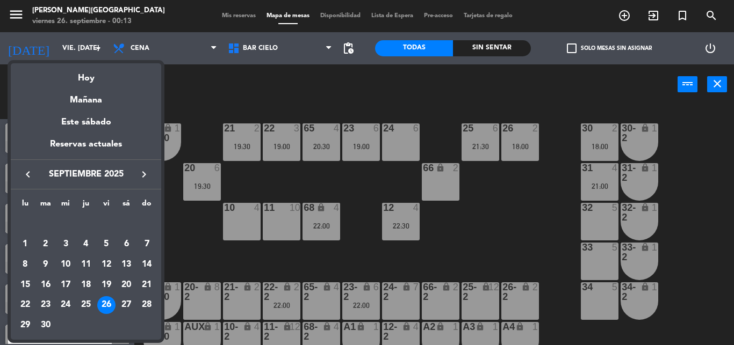
click at [235, 73] on div at bounding box center [367, 172] width 734 height 345
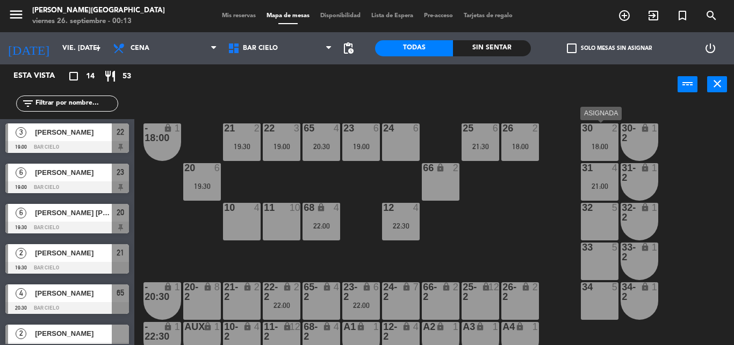
click at [604, 131] on div at bounding box center [599, 129] width 18 height 10
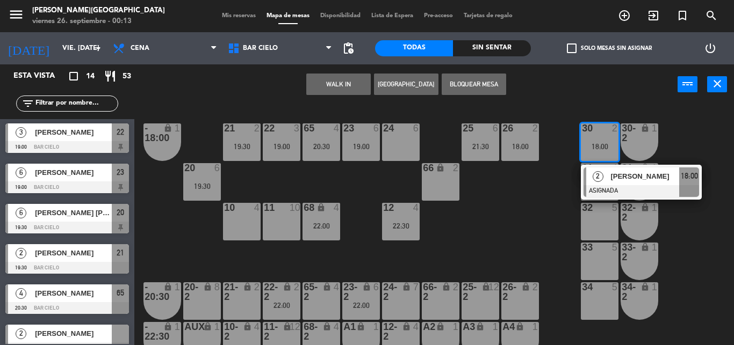
click at [604, 131] on div at bounding box center [599, 129] width 18 height 10
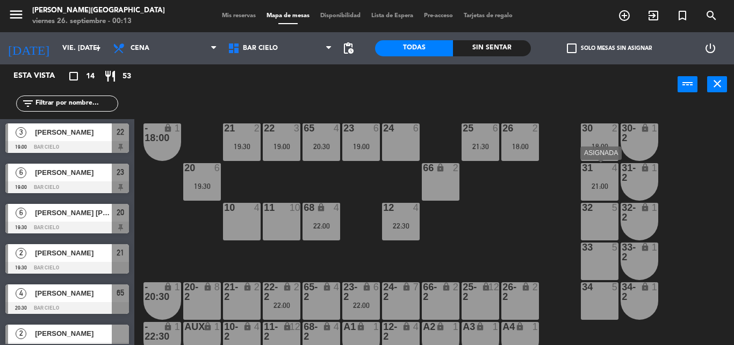
click at [594, 174] on div "31 4" at bounding box center [600, 168] width 38 height 11
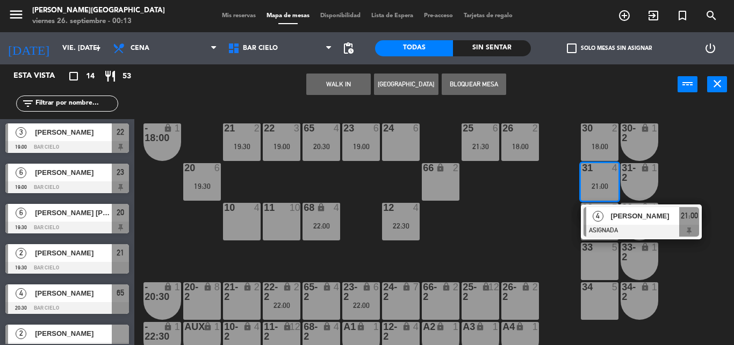
click at [594, 174] on div "31 4" at bounding box center [600, 168] width 38 height 11
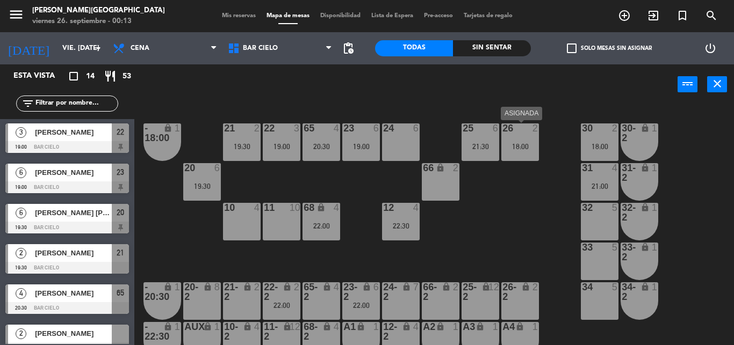
click at [535, 146] on div "18:00" at bounding box center [520, 147] width 38 height 8
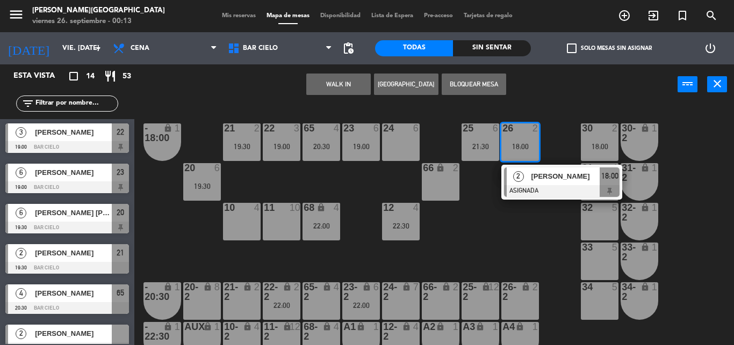
click at [539, 180] on span "[PERSON_NAME]" at bounding box center [565, 176] width 69 height 11
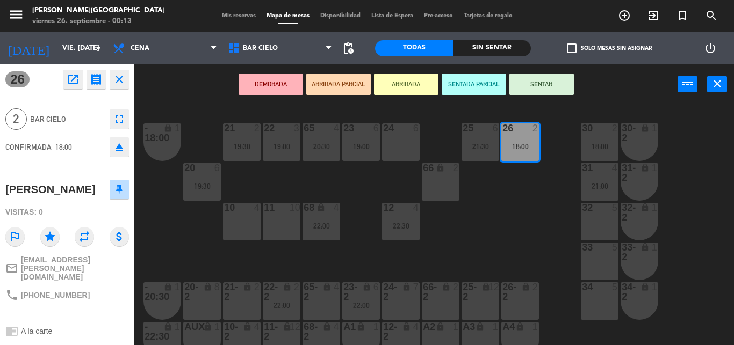
scroll to position [140, 0]
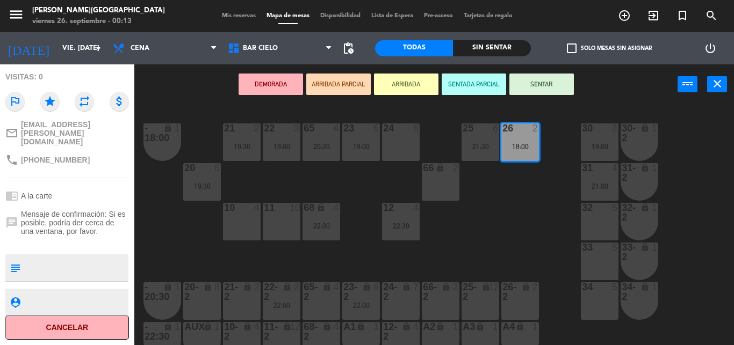
click at [167, 251] on div "21 2 19:30 22 3 19:00 23 6 19:00 24 6 25 6 21:30 26 2 18:00 30 2 18:00 65 4 20:…" at bounding box center [438, 225] width 592 height 241
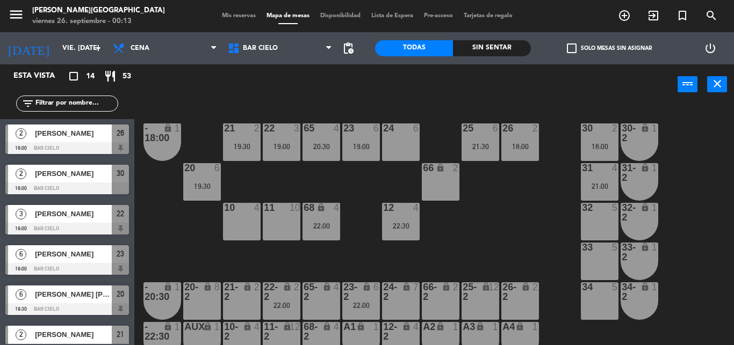
click at [254, 104] on div "power_input close" at bounding box center [405, 84] width 543 height 41
click at [240, 150] on div "19:30" at bounding box center [242, 147] width 38 height 8
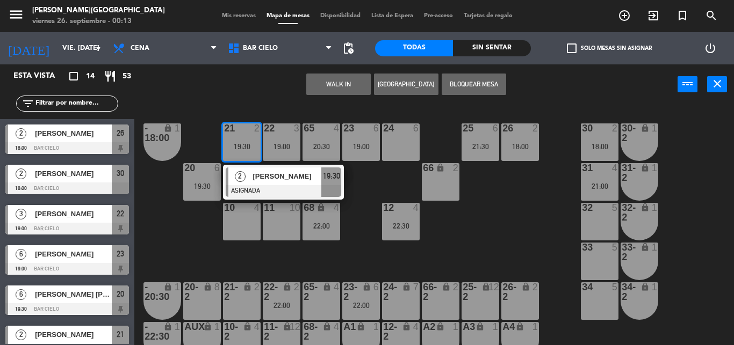
click at [234, 300] on div "lock" at bounding box center [242, 292] width 18 height 19
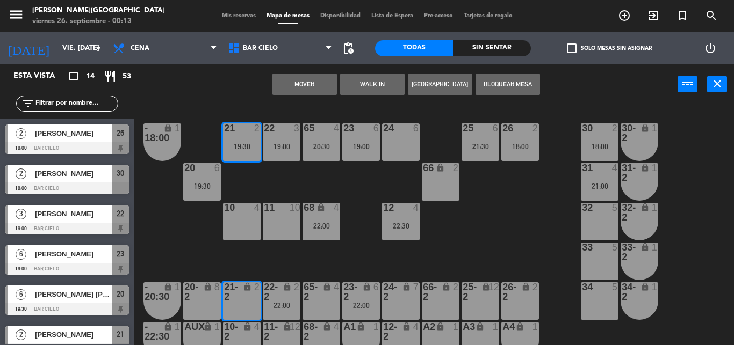
click at [324, 83] on button "Mover" at bounding box center [304, 84] width 64 height 21
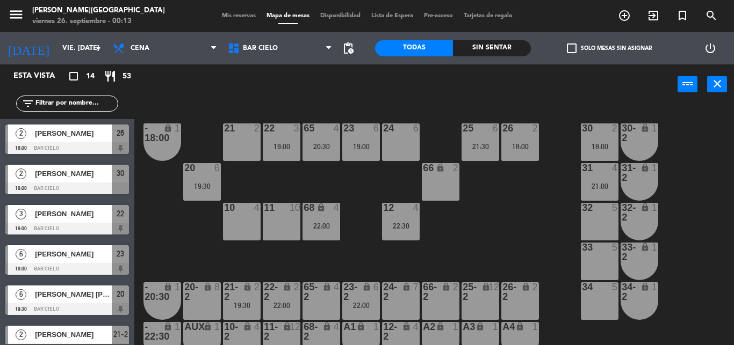
click at [259, 139] on div "21 2" at bounding box center [242, 143] width 38 height 38
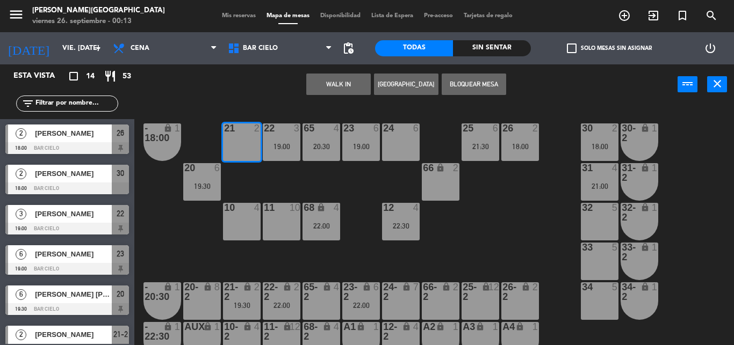
click at [404, 86] on button "[GEOGRAPHIC_DATA]" at bounding box center [406, 84] width 64 height 21
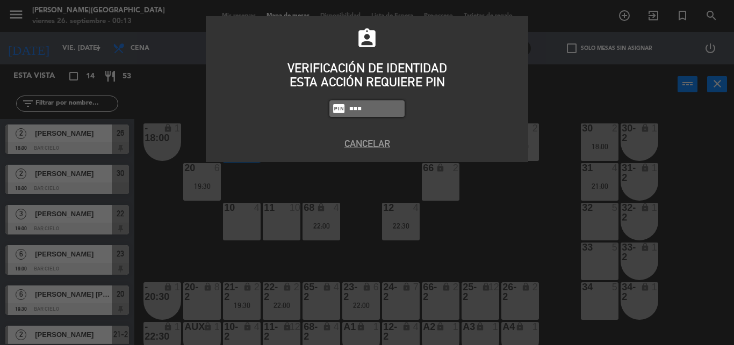
type input "5433"
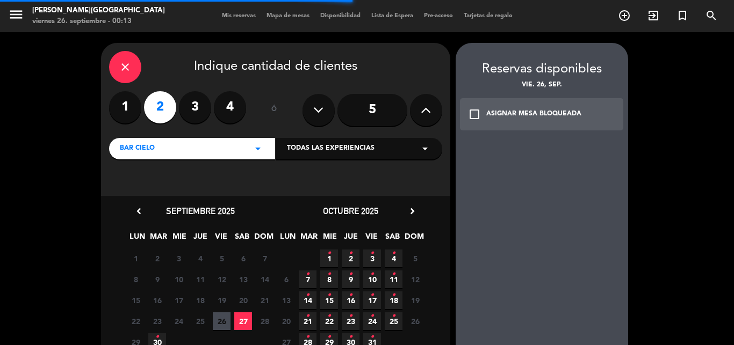
click at [479, 120] on icon "check_box_outline_blank" at bounding box center [474, 114] width 13 height 13
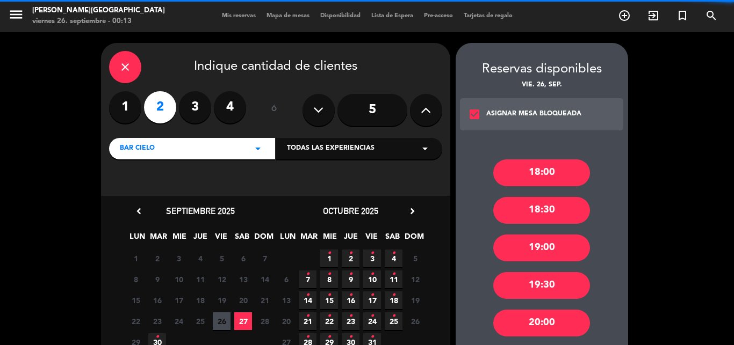
click at [513, 165] on div "18:00" at bounding box center [541, 173] width 97 height 27
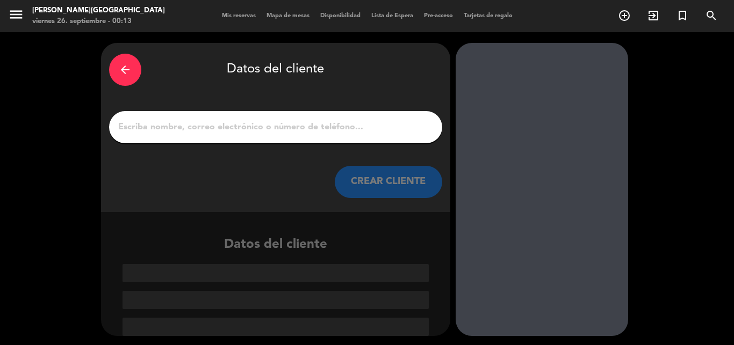
click at [298, 122] on input "1" at bounding box center [275, 127] width 317 height 15
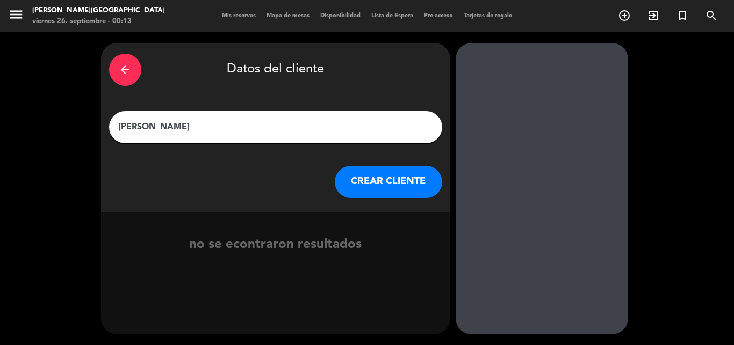
type input "[PERSON_NAME]"
click at [389, 204] on div "arrow_back Datos del cliente [PERSON_NAME] [PERSON_NAME] CLIENTE" at bounding box center [275, 127] width 349 height 169
click at [381, 183] on button "CREAR CLIENTE" at bounding box center [388, 182] width 107 height 32
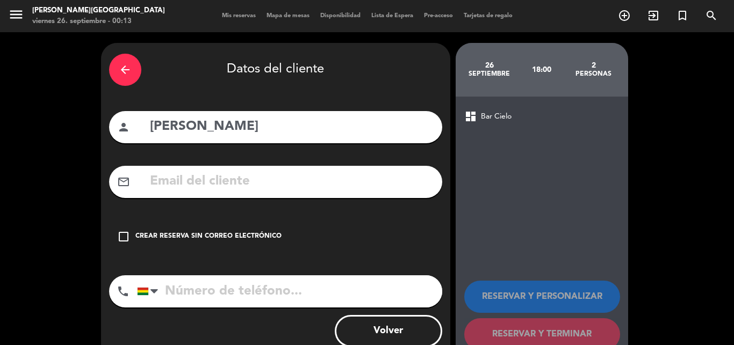
click at [143, 244] on div "check_box_outline_blank Crear reserva sin correo electrónico" at bounding box center [275, 237] width 333 height 32
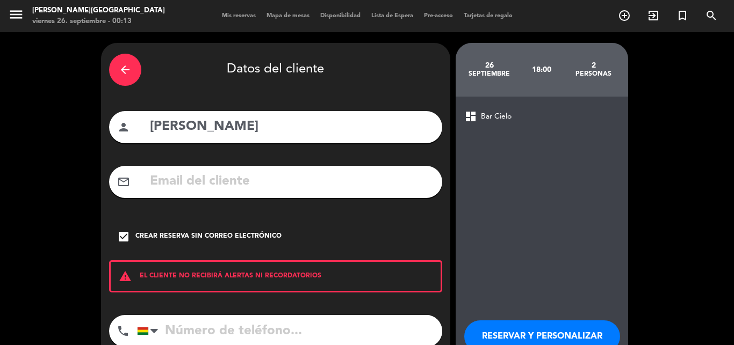
click at [185, 330] on input "tel" at bounding box center [289, 331] width 305 height 32
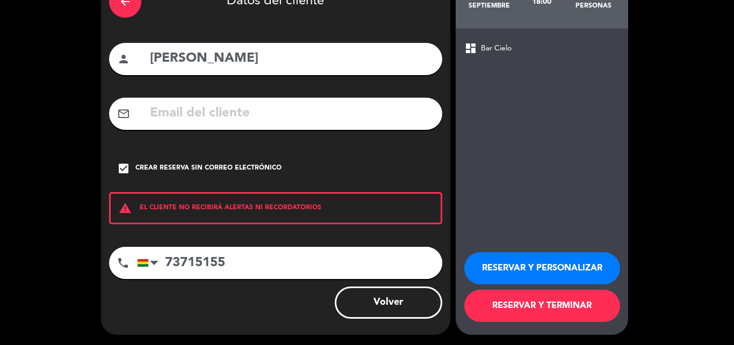
type input "73715155"
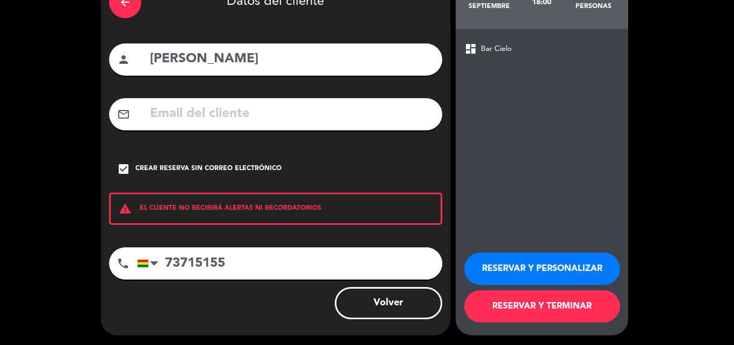
click at [515, 301] on button "RESERVAR Y TERMINAR" at bounding box center [542, 307] width 156 height 32
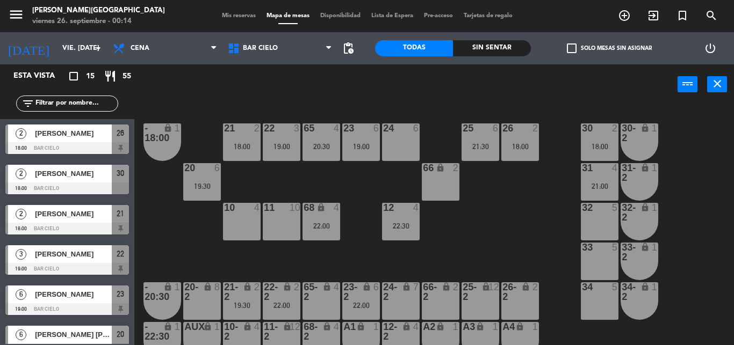
click at [277, 98] on div "power_input close" at bounding box center [405, 84] width 543 height 41
click at [406, 100] on div "power_input close" at bounding box center [405, 84] width 543 height 41
click at [425, 104] on div "power_input close" at bounding box center [405, 84] width 543 height 41
click at [354, 79] on div "power_input close" at bounding box center [405, 84] width 543 height 41
click at [389, 64] on div "power_input close" at bounding box center [405, 84] width 543 height 41
